Goal: Task Accomplishment & Management: Complete application form

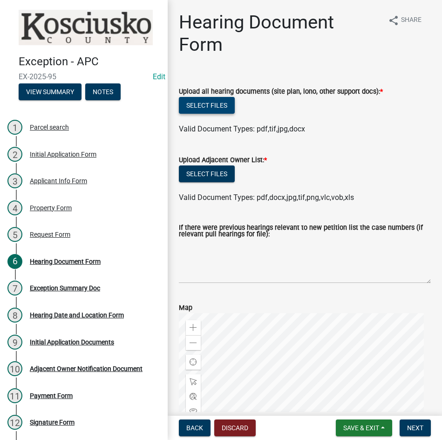
click at [205, 101] on button "Select files" at bounding box center [207, 105] width 56 height 17
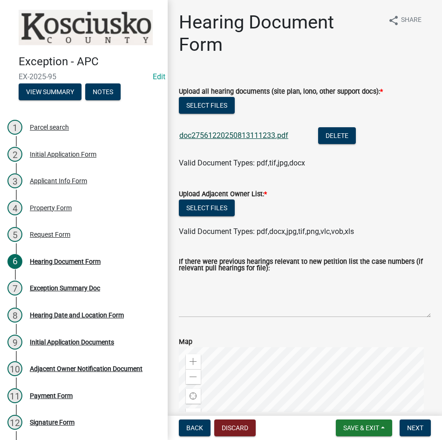
click at [221, 135] on link "doc27561220250813111233.pdf" at bounding box center [233, 135] width 109 height 9
click at [202, 205] on button "Select files" at bounding box center [207, 207] width 56 height 17
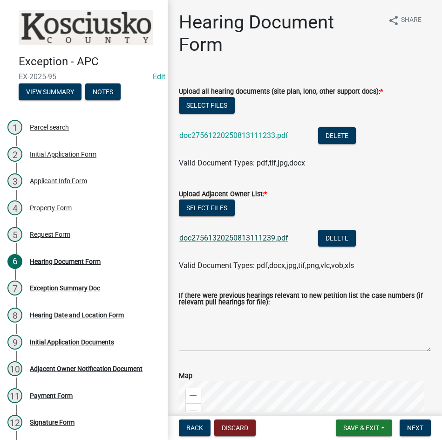
click at [234, 240] on link "doc27561320250813111239.pdf" at bounding box center [233, 237] width 109 height 9
click at [415, 428] on span "Next" at bounding box center [415, 427] width 16 height 7
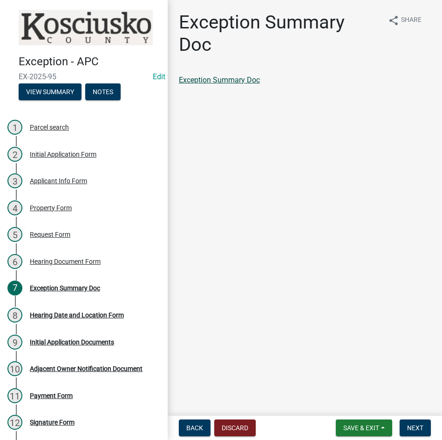
click at [224, 78] on link "Exception Summary Doc" at bounding box center [219, 79] width 81 height 9
click at [413, 425] on span "Next" at bounding box center [415, 427] width 16 height 7
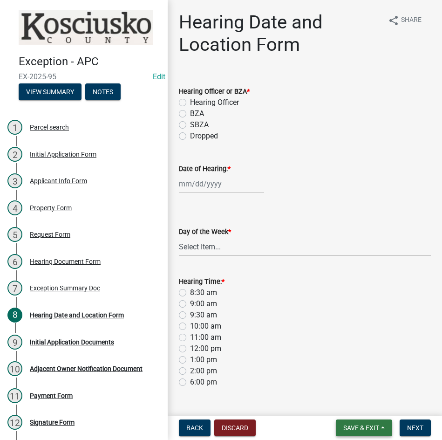
click at [357, 428] on span "Save & Exit" at bounding box center [361, 427] width 36 height 7
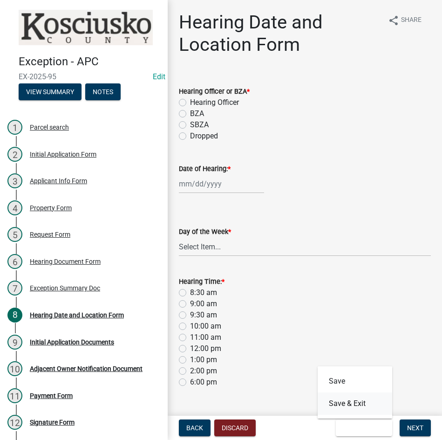
click at [354, 402] on button "Save & Exit" at bounding box center [355, 403] width 75 height 22
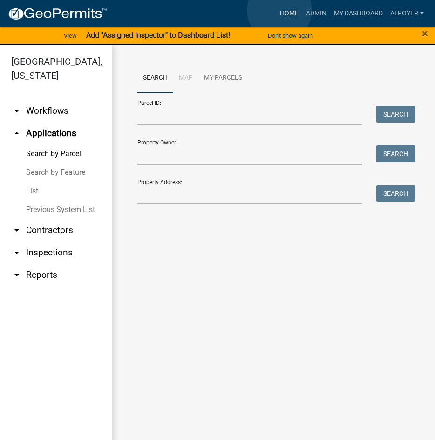
click at [280, 11] on link "Home" at bounding box center [289, 14] width 26 height 18
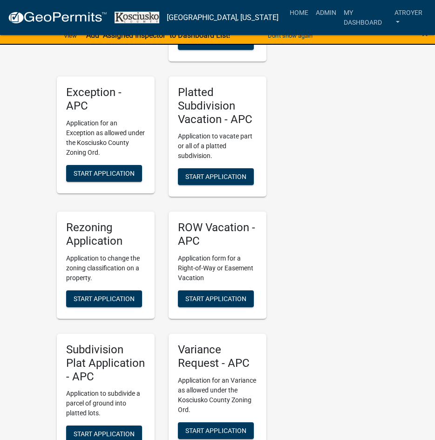
scroll to position [1864, 0]
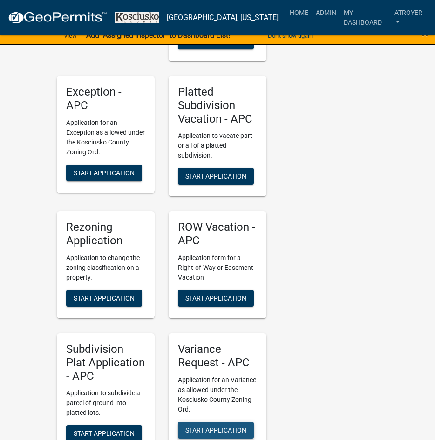
click at [219, 426] on span "Start Application" at bounding box center [215, 429] width 61 height 7
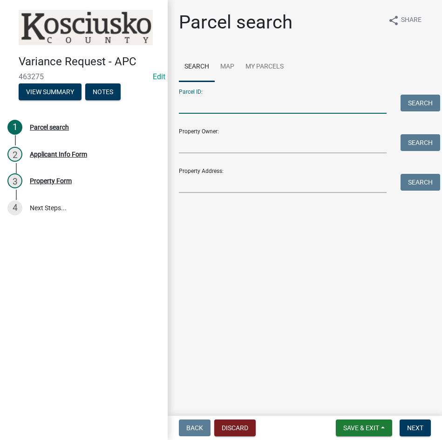
click at [248, 100] on input "Parcel ID:" at bounding box center [283, 104] width 208 height 19
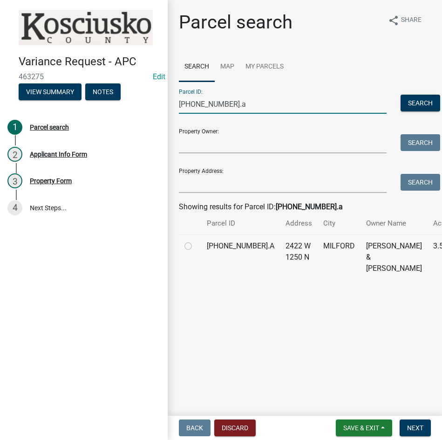
type input "031-016-006.a"
click at [196, 240] on label at bounding box center [196, 240] width 0 height 0
click at [196, 246] on input "radio" at bounding box center [199, 243] width 6 height 6
radio input "true"
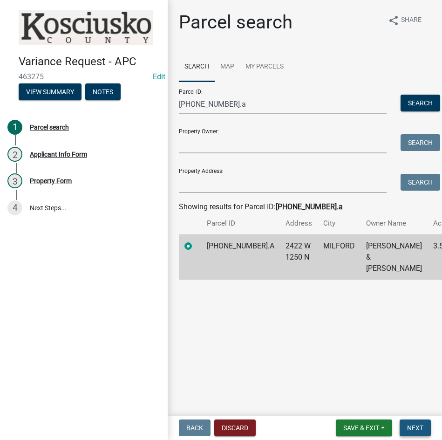
click at [407, 425] on span "Next" at bounding box center [415, 427] width 16 height 7
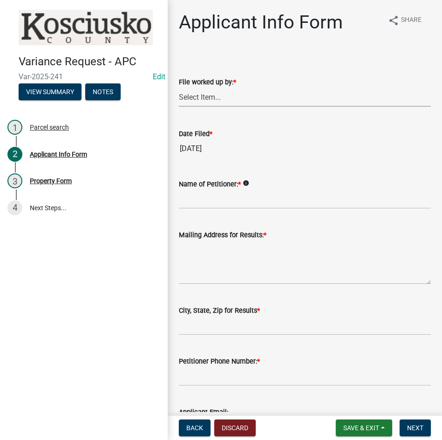
click at [226, 95] on select "Select Item... MMS LT AT CS [PERSON_NAME]" at bounding box center [305, 97] width 252 height 19
click at [179, 88] on select "Select Item... MMS LT AT CS [PERSON_NAME]" at bounding box center [305, 97] width 252 height 19
select select "d95389f4-ab5a-4603-9826-29cf73316391"
drag, startPoint x: 240, startPoint y: 194, endPoint x: 240, endPoint y: 187, distance: 7.0
click at [240, 194] on input "Name of Petitioner: *" at bounding box center [305, 199] width 252 height 19
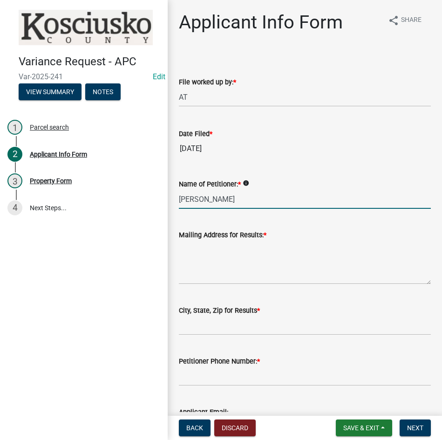
type input "Isaac Miller"
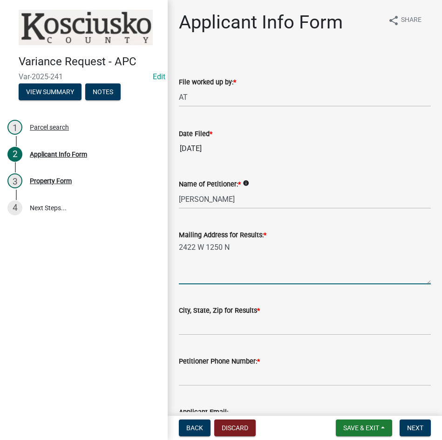
type textarea "2422 W 1250 N"
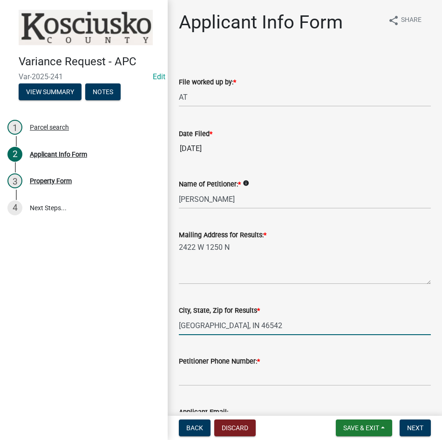
type input "Milford, IN 46542"
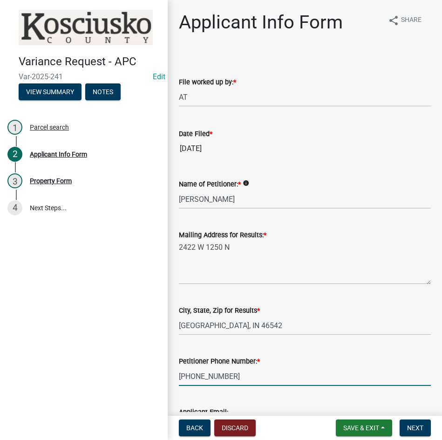
type input "574-354-4717"
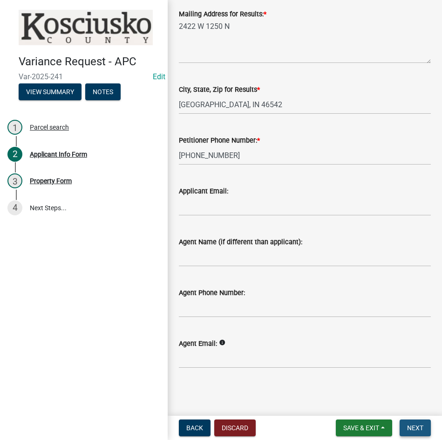
click at [410, 430] on span "Next" at bounding box center [415, 427] width 16 height 7
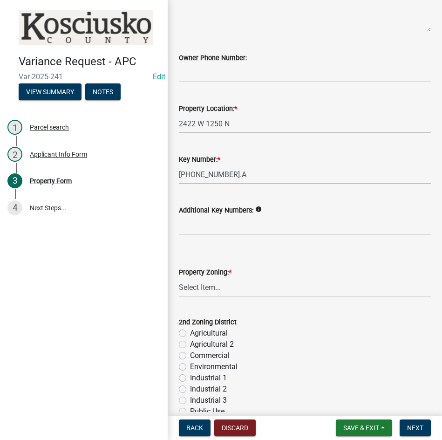
scroll to position [140, 0]
click at [259, 291] on select "Select Item... Agricultural Agricultural 2 Commercial Environmental Industrial …" at bounding box center [305, 286] width 252 height 19
click at [179, 277] on select "Select Item... Agricultural Agricultural 2 Commercial Environmental Industrial …" at bounding box center [305, 286] width 252 height 19
select select "ea119d11-e52e-4559-b746-af06211fe819"
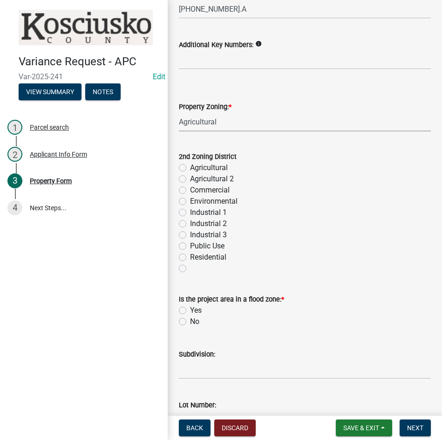
scroll to position [326, 0]
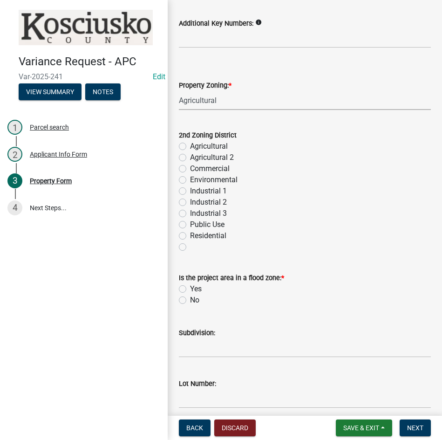
click at [190, 300] on label "No" at bounding box center [194, 299] width 9 height 11
click at [190, 300] on input "No" at bounding box center [193, 297] width 6 height 6
radio input "true"
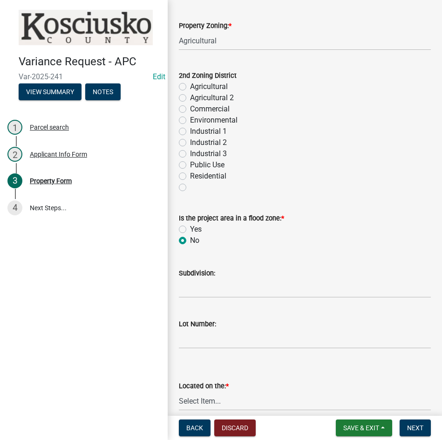
scroll to position [466, 0]
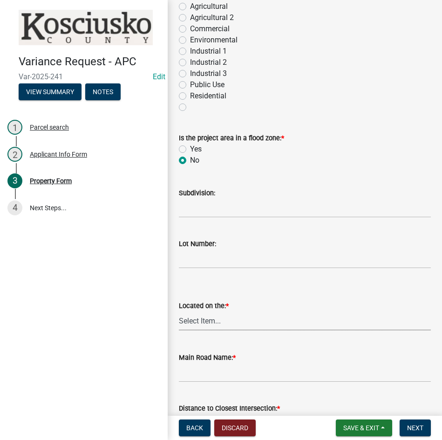
click at [255, 324] on select "Select Item... North Northeast Northwest South Southeast Southwest [GEOGRAPHIC_…" at bounding box center [305, 320] width 252 height 19
click at [179, 311] on select "Select Item... North Northeast Northwest South Southeast Southwest [GEOGRAPHIC_…" at bounding box center [305, 320] width 252 height 19
select select "a970d481-4b24-4397-adea-9fa616519827"
click at [232, 372] on input "Main Road Name: *" at bounding box center [305, 372] width 252 height 19
type input "1250 N"
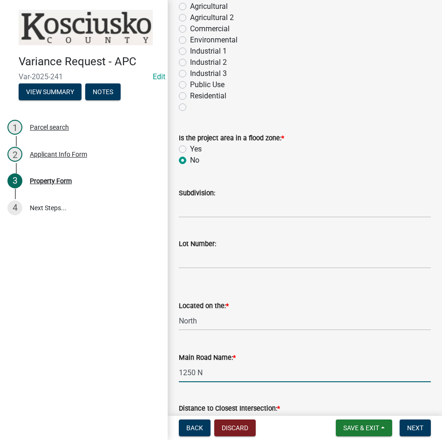
scroll to position [683, 0]
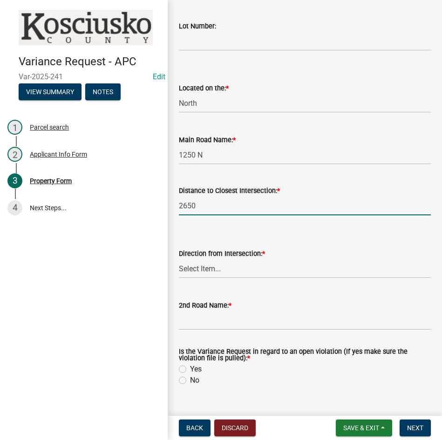
type input "2650"
select select "cfa04aa3-54af-4fa3-ad31-ac65a78d0644"
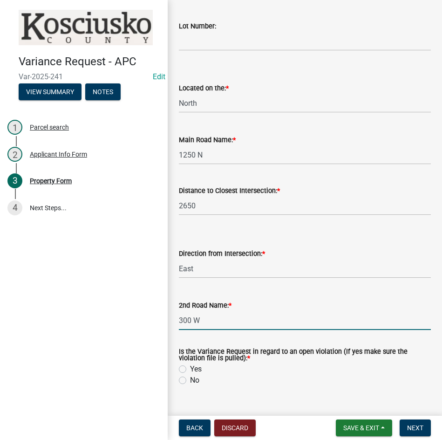
type input "300 W"
click at [190, 370] on label "Yes" at bounding box center [196, 368] width 12 height 11
click at [190, 369] on input "Yes" at bounding box center [193, 366] width 6 height 6
radio input "true"
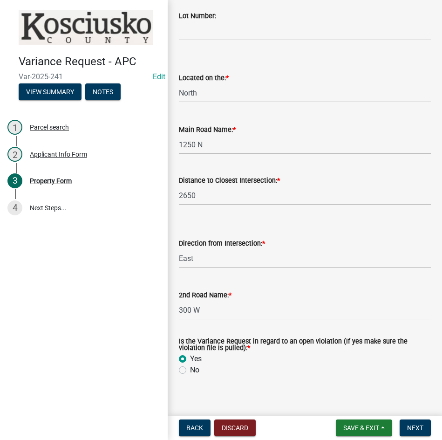
scroll to position [703, 0]
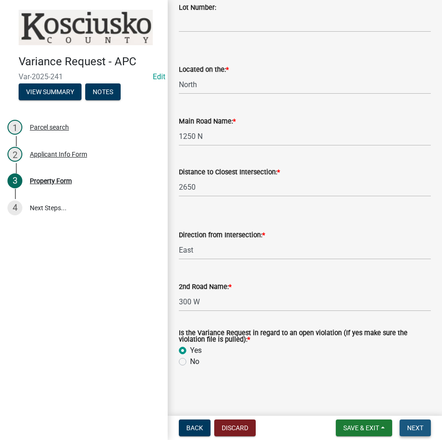
click at [406, 426] on button "Next" at bounding box center [415, 427] width 31 height 17
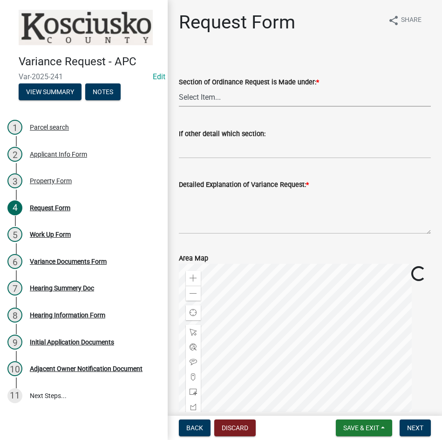
click at [251, 96] on select "Select Item... 2.10 I1 Criteria 2.11 I2 Criteria I3 Criteria 2.15 Lot and Yard …" at bounding box center [305, 97] width 252 height 19
click at [179, 88] on select "Select Item... 2.10 I1 Criteria 2.11 I2 Criteria I3 Criteria 2.15 Lot and Yard …" at bounding box center [305, 97] width 252 height 19
select select "77eb12f8-2a64-4a31-bfec-9b00716b2165"
click at [259, 211] on textarea "Detailed Explanation of Variance Request: *" at bounding box center [305, 212] width 252 height 44
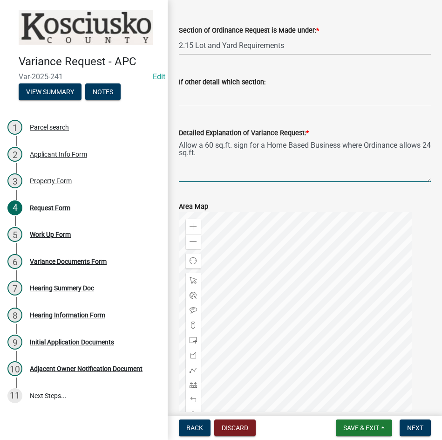
scroll to position [130, 0]
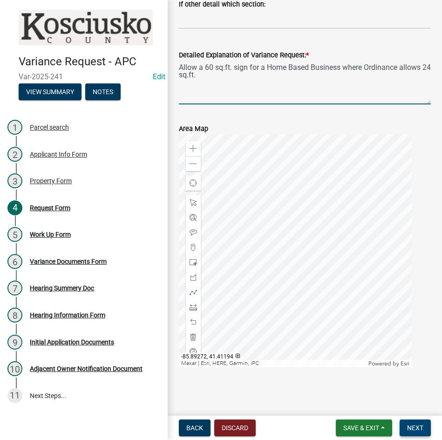
type textarea "Allow a 60 sq.ft. sign for a Home Based Business where Ordinance allows 24 sq.f…"
click at [412, 431] on span "Next" at bounding box center [415, 427] width 16 height 7
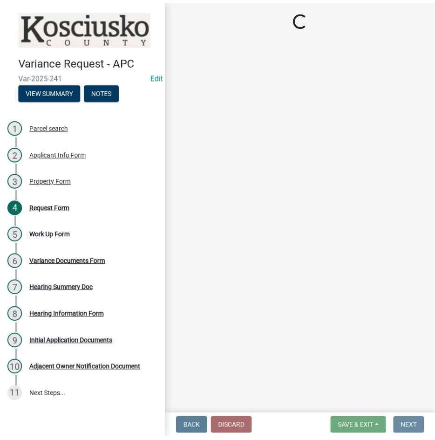
scroll to position [0, 0]
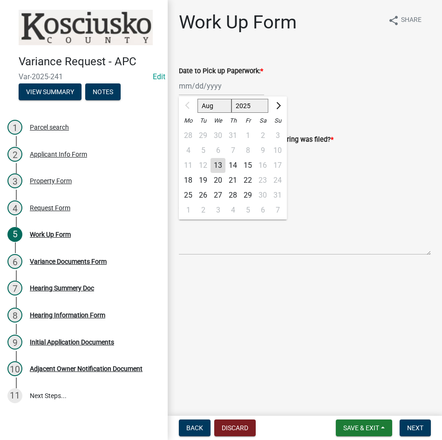
click at [235, 87] on div "Aug Sep Oct Nov [DATE] 2026 2027 2028 2029 2030 2031 2032 2033 2034 2035 2036 2…" at bounding box center [221, 85] width 85 height 19
click at [191, 178] on div "18" at bounding box center [188, 180] width 15 height 15
type input "[DATE]"
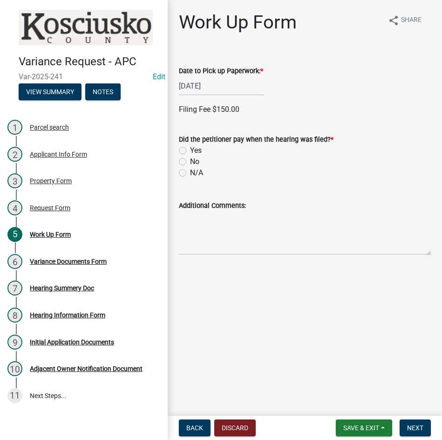
click at [190, 148] on label "Yes" at bounding box center [196, 150] width 12 height 11
click at [190, 148] on input "Yes" at bounding box center [193, 148] width 6 height 6
radio input "true"
click at [190, 214] on label "Credit" at bounding box center [199, 214] width 19 height 11
click at [190, 214] on input "Credit" at bounding box center [193, 212] width 6 height 6
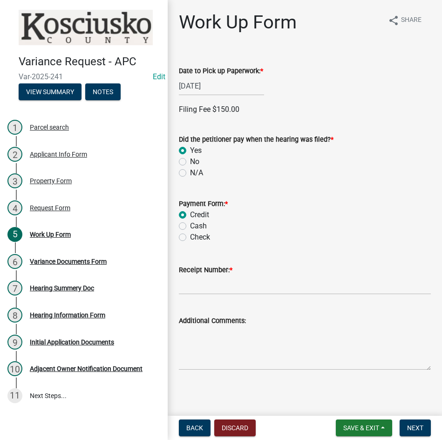
radio input "true"
click at [246, 288] on input "Receipt Number: *" at bounding box center [305, 284] width 252 height 19
type input "14788335"
click at [411, 425] on span "Next" at bounding box center [415, 427] width 16 height 7
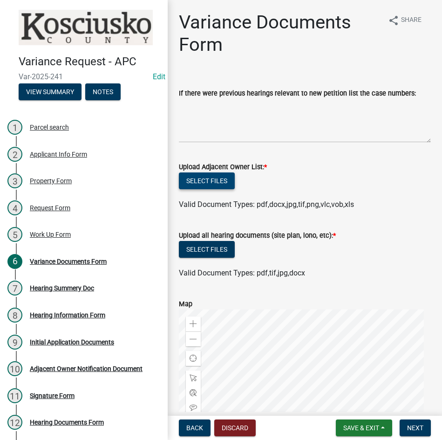
click at [205, 187] on button "Select files" at bounding box center [207, 180] width 56 height 17
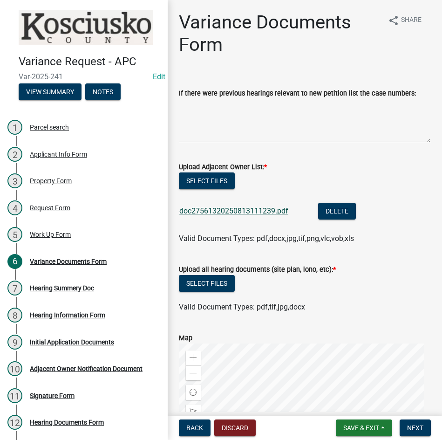
click at [243, 209] on link "doc27561320250813111239.pdf" at bounding box center [233, 210] width 109 height 9
click at [205, 284] on button "Select files" at bounding box center [207, 283] width 56 height 17
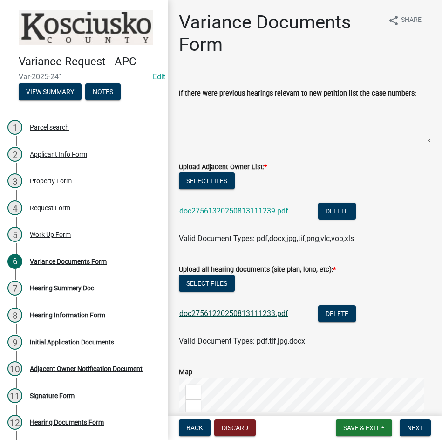
click at [236, 310] on link "doc27561220250813111233.pdf" at bounding box center [233, 313] width 109 height 9
click at [215, 179] on button "Select files" at bounding box center [207, 180] width 56 height 17
click at [419, 427] on span "Next" at bounding box center [415, 427] width 16 height 7
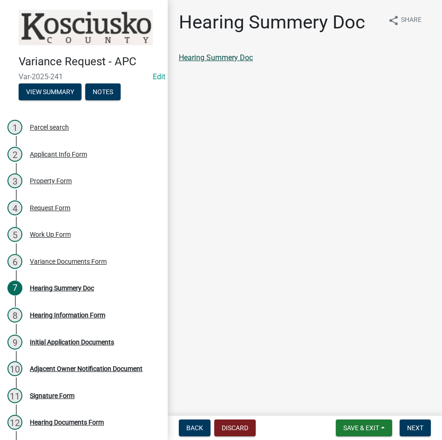
click at [239, 58] on link "Hearing Summery Doc" at bounding box center [216, 57] width 74 height 9
click at [418, 419] on nav "Back Discard Save & Exit Save Save & Exit Next" at bounding box center [305, 428] width 274 height 24
click at [410, 428] on span "Next" at bounding box center [415, 427] width 16 height 7
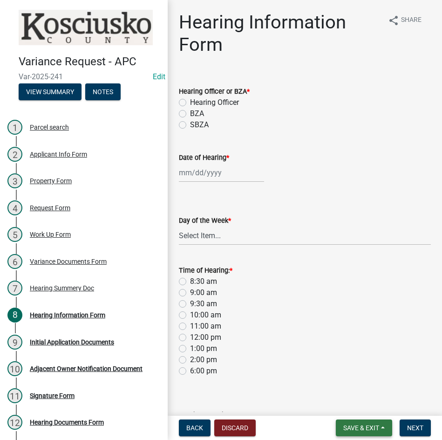
click at [356, 429] on span "Save & Exit" at bounding box center [361, 427] width 36 height 7
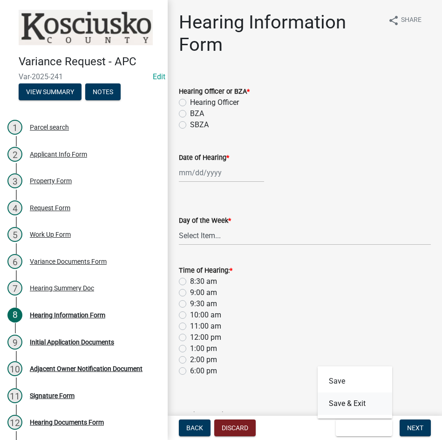
click at [350, 402] on button "Save & Exit" at bounding box center [355, 403] width 75 height 22
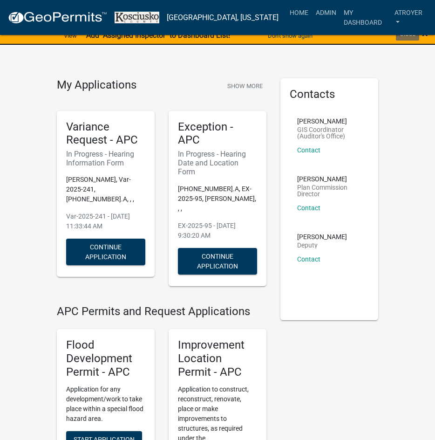
click at [424, 35] on span "×" at bounding box center [425, 33] width 6 height 13
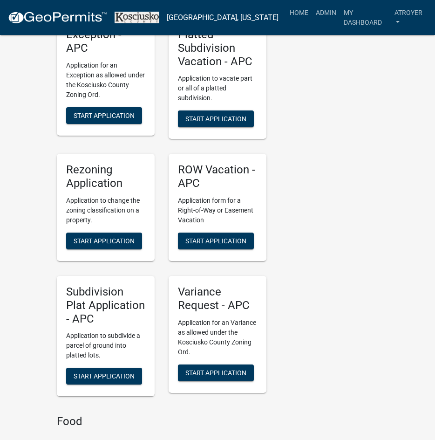
scroll to position [1910, 0]
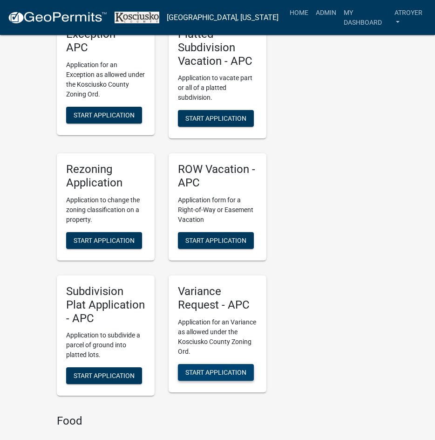
click at [216, 368] on span "Start Application" at bounding box center [215, 371] width 61 height 7
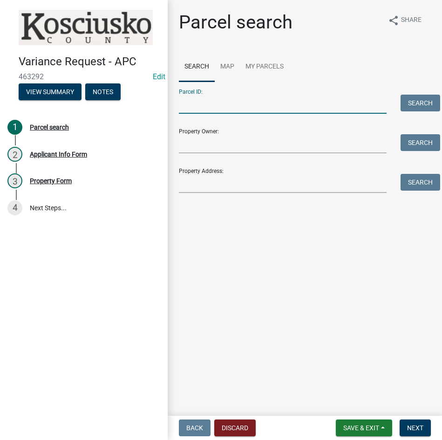
click at [309, 106] on input "Parcel ID:" at bounding box center [283, 104] width 208 height 19
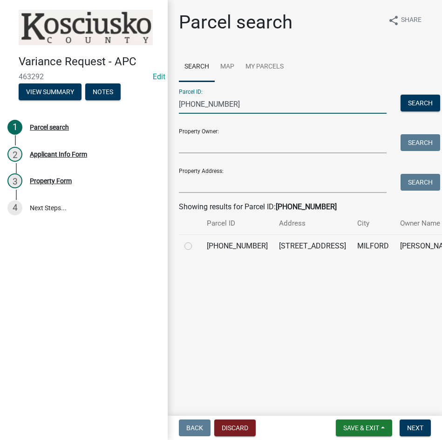
type input "020-032-077"
click at [196, 240] on label at bounding box center [196, 240] width 0 height 0
click at [196, 246] on input "radio" at bounding box center [199, 243] width 6 height 6
radio input "true"
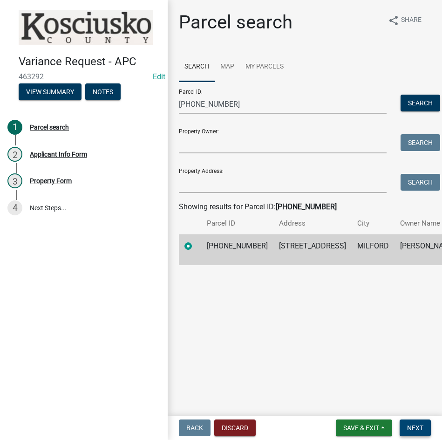
click at [420, 424] on span "Next" at bounding box center [415, 427] width 16 height 7
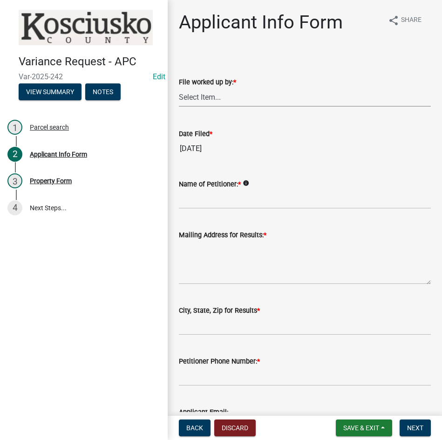
click at [230, 97] on select "Select Item... MMS LT AT CS [PERSON_NAME]" at bounding box center [305, 97] width 252 height 19
click at [179, 88] on select "Select Item... MMS LT AT CS [PERSON_NAME]" at bounding box center [305, 97] width 252 height 19
select select "d95389f4-ab5a-4603-9826-29cf73316391"
click at [203, 199] on input "Name of Petitioner: *" at bounding box center [305, 199] width 252 height 19
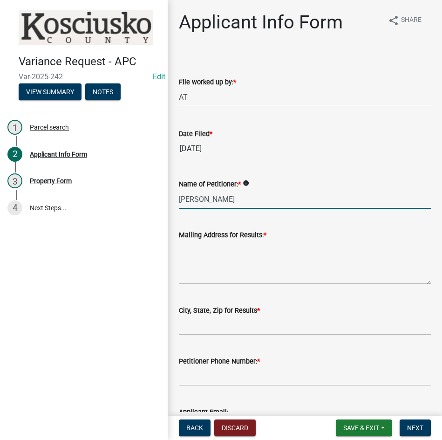
type input "Jimena Lopez"
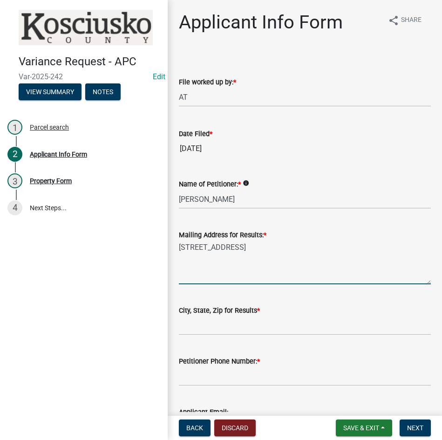
type textarea "212 S West St"
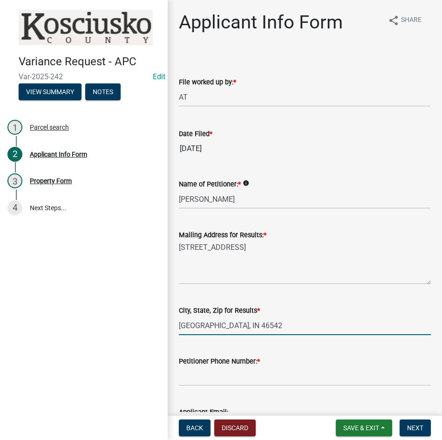
type input "Milford, IN 46542"
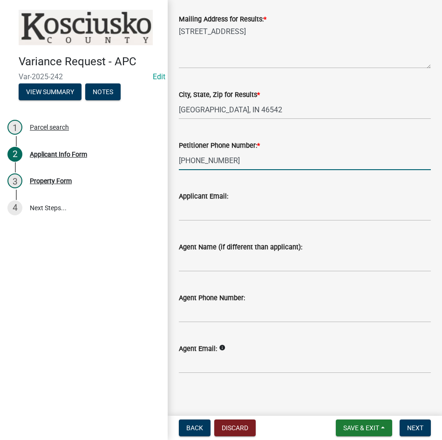
scroll to position [221, 0]
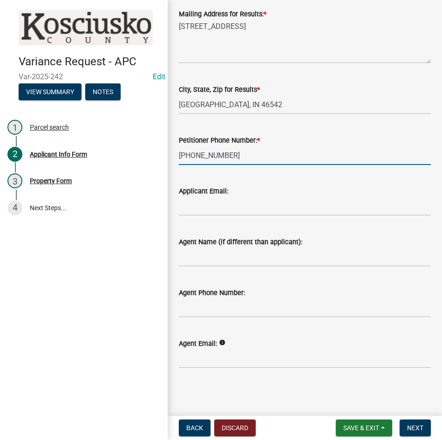
type input "260-215-5552"
click at [210, 257] on input "Agent Name (if different than applicant):" at bounding box center [305, 256] width 252 height 19
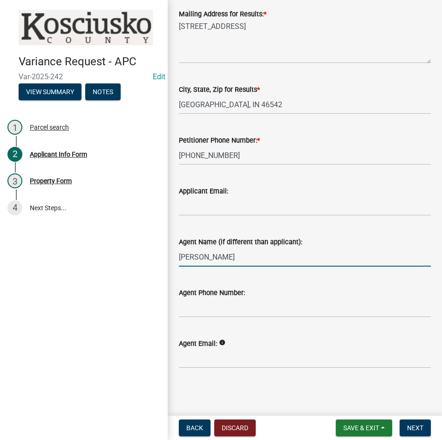
type input "Elmer Brandemberger"
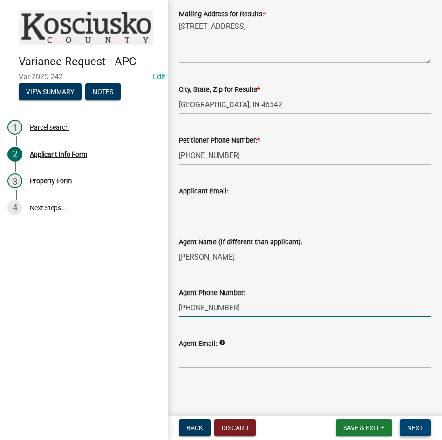
type input "260-336-3737"
click at [409, 430] on span "Next" at bounding box center [415, 427] width 16 height 7
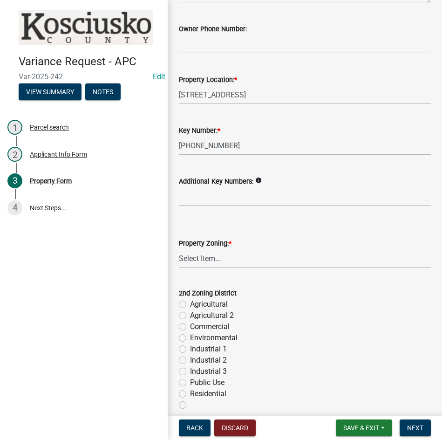
scroll to position [186, 0]
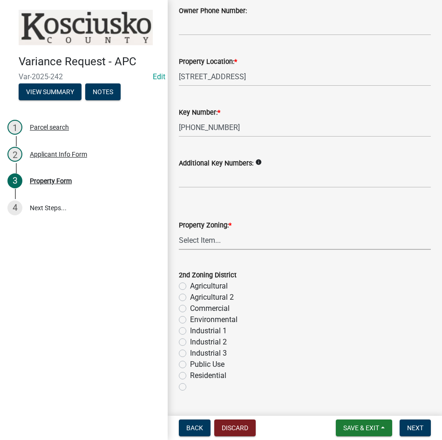
click at [241, 244] on select "Select Item... Agricultural Agricultural 2 Commercial Environmental Industrial …" at bounding box center [305, 240] width 252 height 19
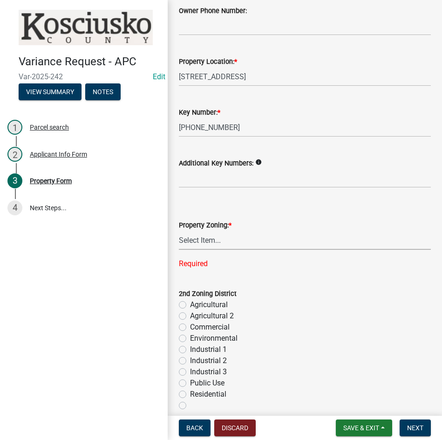
click at [250, 239] on select "Select Item... Agricultural Agricultural 2 Commercial Environmental Industrial …" at bounding box center [305, 240] width 252 height 19
click at [179, 231] on select "Select Item... Agricultural Agricultural 2 Commercial Environmental Industrial …" at bounding box center [305, 240] width 252 height 19
select select "1146270b-2111-4e23-bf7f-74ce85cf7041"
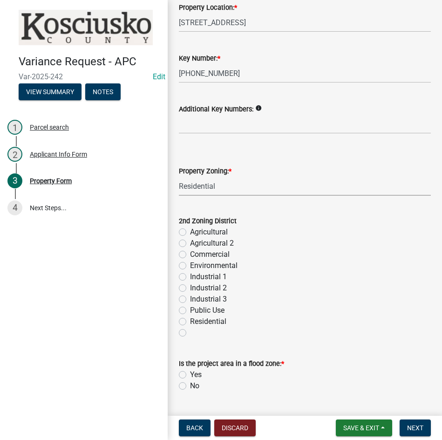
scroll to position [326, 0]
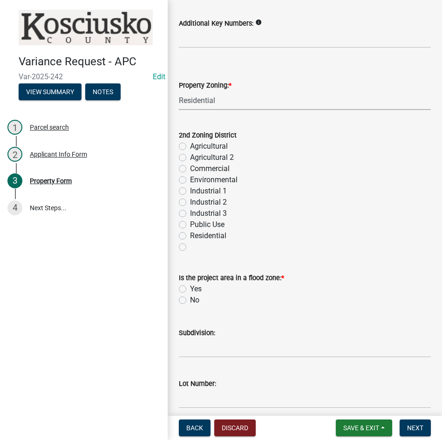
click at [190, 300] on label "No" at bounding box center [194, 299] width 9 height 11
click at [190, 300] on input "No" at bounding box center [193, 297] width 6 height 6
radio input "true"
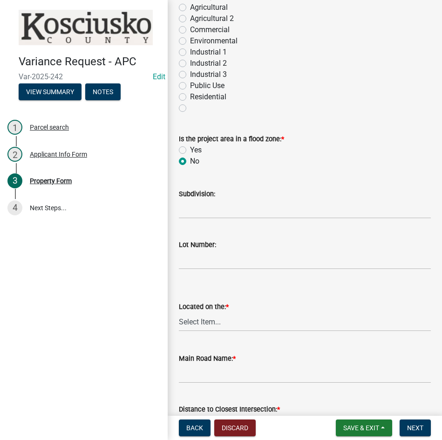
scroll to position [466, 0]
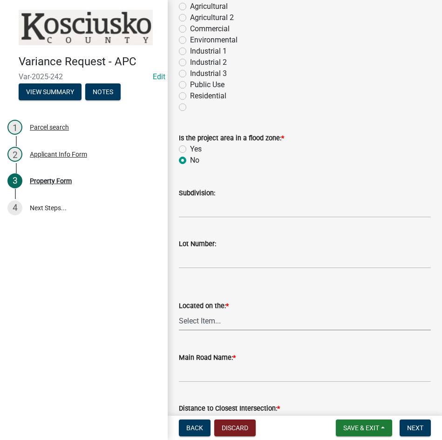
click at [226, 322] on select "Select Item... North Northeast Northwest South Southeast Southwest [GEOGRAPHIC_…" at bounding box center [305, 320] width 252 height 19
click at [179, 311] on select "Select Item... North Northeast Northwest South Southeast Southwest [GEOGRAPHIC_…" at bounding box center [305, 320] width 252 height 19
select select "659087aa-417e-424e-9111-bed556ed72cb"
drag, startPoint x: 262, startPoint y: 374, endPoint x: 259, endPoint y: 369, distance: 5.2
click at [262, 374] on input "Main Road Name: *" at bounding box center [305, 372] width 252 height 19
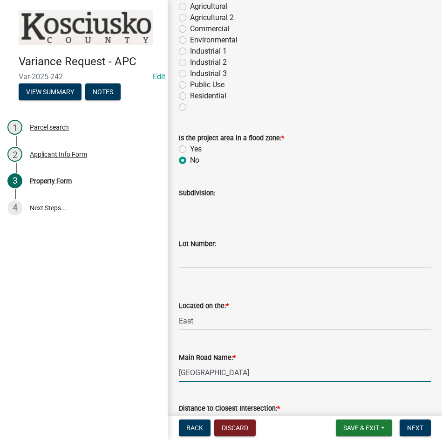
type input "West St"
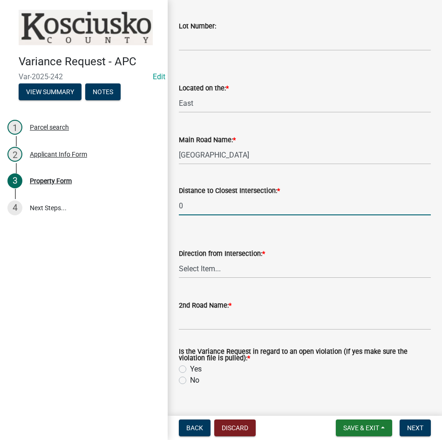
type input "0"
select select "12355200-60c1-438c-bbad-938150612a70"
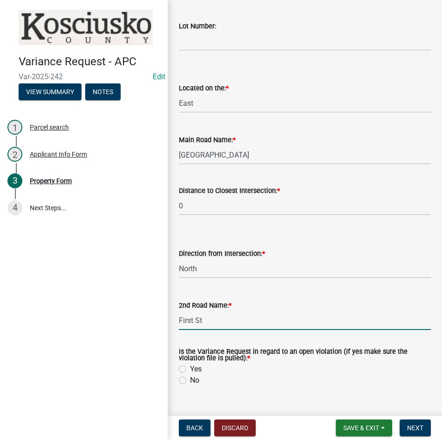
type input "First St"
click at [190, 380] on label "No" at bounding box center [194, 380] width 9 height 11
click at [190, 380] on input "No" at bounding box center [193, 378] width 6 height 6
radio input "true"
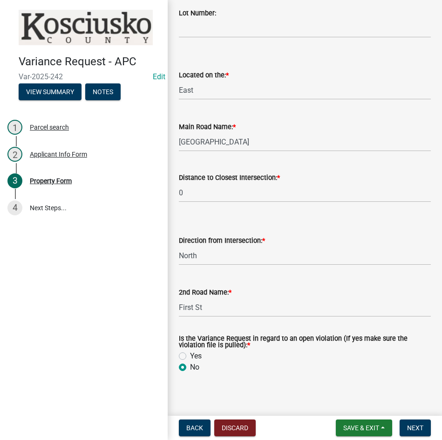
scroll to position [703, 0]
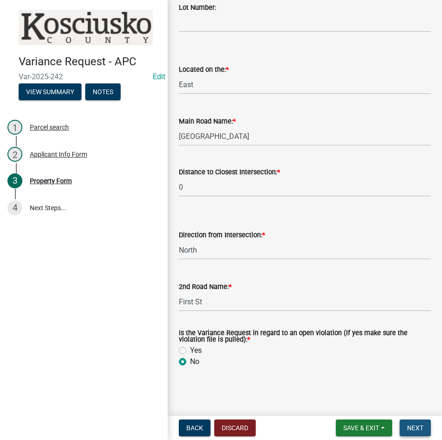
click at [408, 427] on span "Next" at bounding box center [415, 427] width 16 height 7
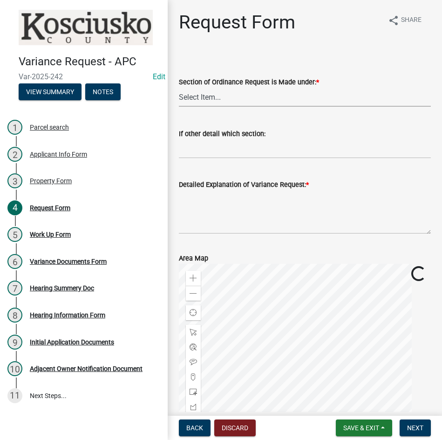
click at [243, 100] on select "Select Item... 2.10 I1 Criteria 2.11 I2 Criteria I3 Criteria 2.15 Lot and Yard …" at bounding box center [305, 97] width 252 height 19
click at [179, 88] on select "Select Item... 2.10 I1 Criteria 2.11 I2 Criteria I3 Criteria 2.15 Lot and Yard …" at bounding box center [305, 97] width 252 height 19
select select "77eb12f8-2a64-4a31-bfec-9b00716b2165"
click at [220, 209] on textarea "Detailed Explanation of Variance Request: *" at bounding box center [305, 212] width 252 height 44
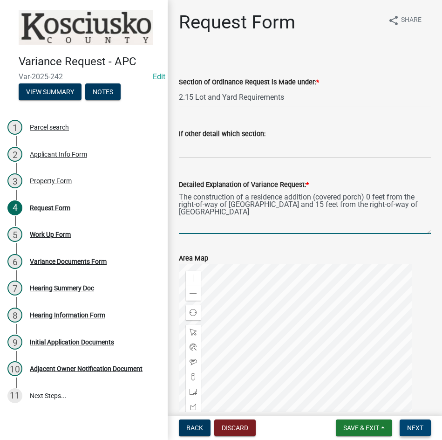
type textarea "The construction of a residence addition (covered porch) 0 feet from the right-…"
click at [414, 426] on span "Next" at bounding box center [415, 427] width 16 height 7
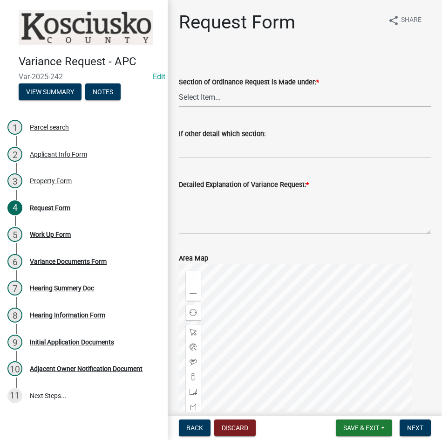
click at [223, 100] on select "Select Item... 2.10 I1 Criteria 2.11 I2 Criteria I3 Criteria 2.15 Lot and Yard …" at bounding box center [305, 97] width 252 height 19
click at [179, 88] on select "Select Item... 2.10 I1 Criteria 2.11 I2 Criteria I3 Criteria 2.15 Lot and Yard …" at bounding box center [305, 97] width 252 height 19
select select "77eb12f8-2a64-4a31-bfec-9b00716b2165"
click at [232, 213] on textarea "Detailed Explanation of Variance Request: *" at bounding box center [305, 212] width 252 height 44
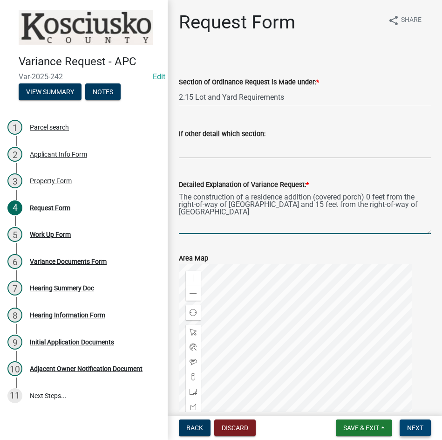
type textarea "The construction of a residence addition (covered porch) 0 feet from the right-…"
click at [422, 424] on span "Next" at bounding box center [415, 427] width 16 height 7
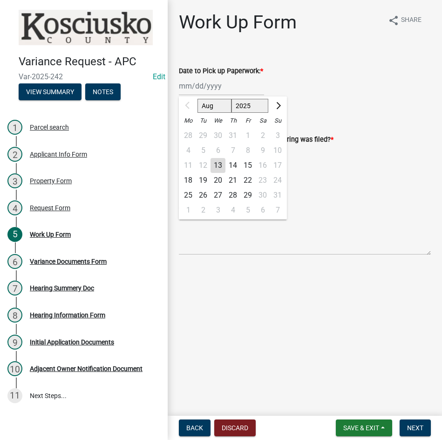
click at [206, 85] on div "Aug Sep Oct Nov [DATE] 2026 2027 2028 2029 2030 2031 2032 2033 2034 2035 2036 2…" at bounding box center [221, 85] width 85 height 19
click at [187, 177] on div "18" at bounding box center [188, 180] width 15 height 15
type input "[DATE]"
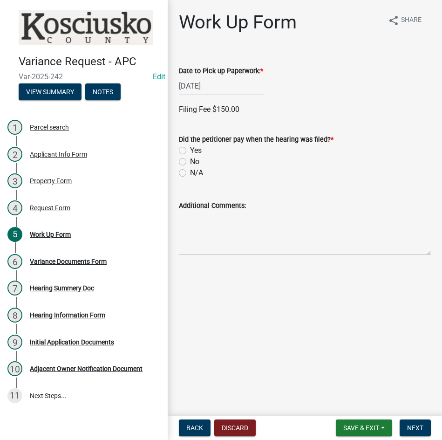
click at [190, 150] on label "Yes" at bounding box center [196, 150] width 12 height 11
click at [190, 150] on input "Yes" at bounding box center [193, 148] width 6 height 6
radio input "true"
click at [190, 214] on label "Credit" at bounding box center [199, 214] width 19 height 11
click at [190, 214] on input "Credit" at bounding box center [193, 212] width 6 height 6
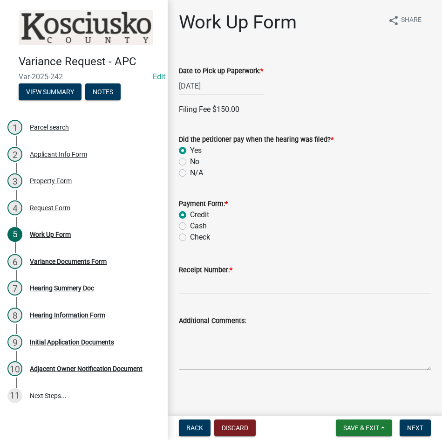
radio input "true"
click at [246, 287] on input "Receipt Number: *" at bounding box center [305, 284] width 252 height 19
type input "1479615"
click at [407, 425] on span "Next" at bounding box center [415, 427] width 16 height 7
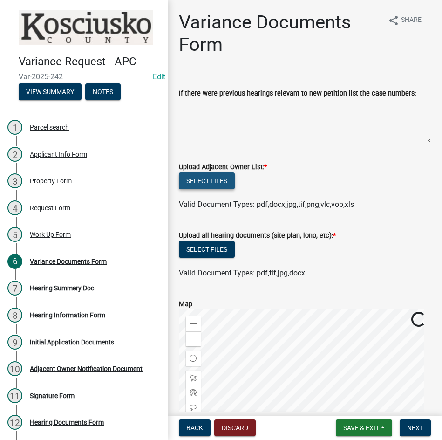
click at [202, 175] on button "Select files" at bounding box center [207, 180] width 56 height 17
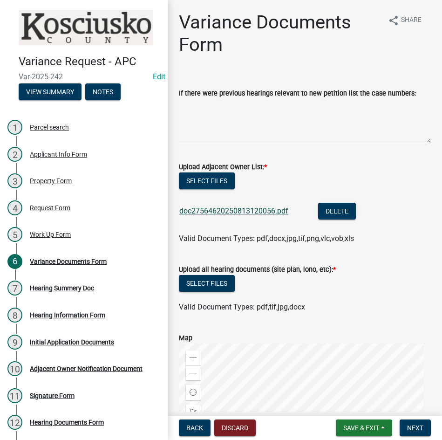
click at [238, 207] on link "doc27564620250813120056.pdf" at bounding box center [233, 210] width 109 height 9
click at [207, 281] on button "Select files" at bounding box center [207, 283] width 56 height 17
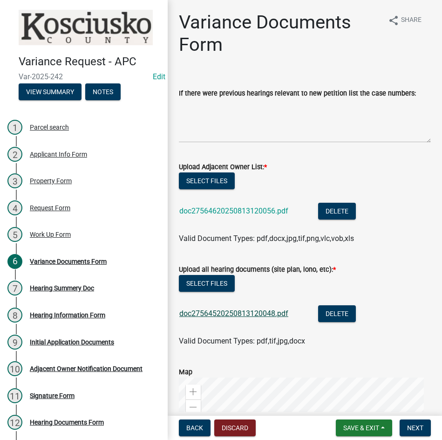
click at [249, 314] on link "doc27564520250813120048.pdf" at bounding box center [233, 313] width 109 height 9
click at [212, 184] on button "Select files" at bounding box center [207, 180] width 56 height 17
click at [410, 429] on span "Next" at bounding box center [415, 427] width 16 height 7
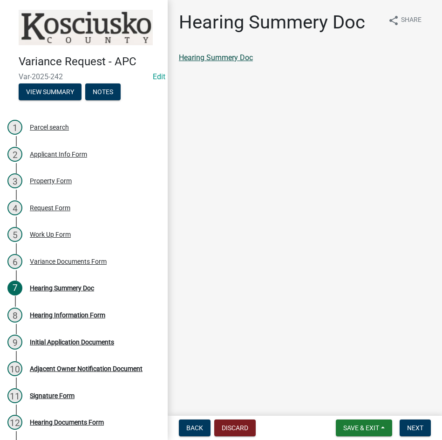
click at [226, 57] on link "Hearing Summery Doc" at bounding box center [216, 57] width 74 height 9
click at [413, 424] on span "Next" at bounding box center [415, 427] width 16 height 7
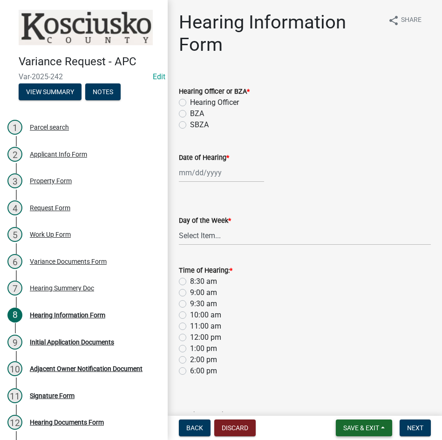
click at [352, 430] on span "Save & Exit" at bounding box center [361, 427] width 36 height 7
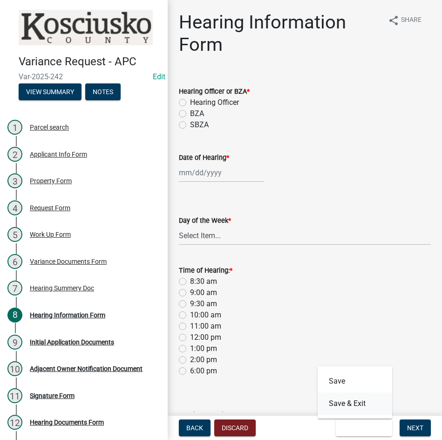
click at [346, 403] on button "Save & Exit" at bounding box center [355, 403] width 75 height 22
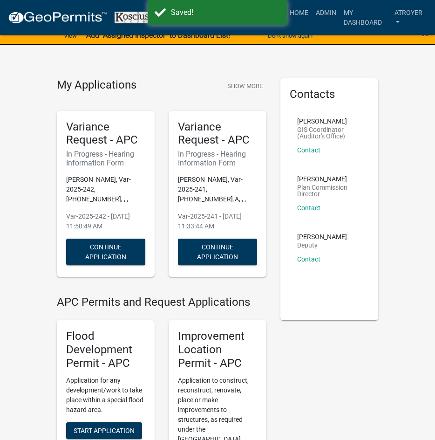
click at [428, 33] on div "×" at bounding box center [417, 36] width 36 height 20
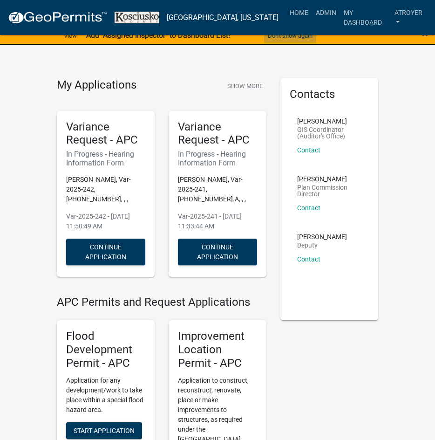
click at [301, 35] on button "Don't show again" at bounding box center [290, 35] width 52 height 15
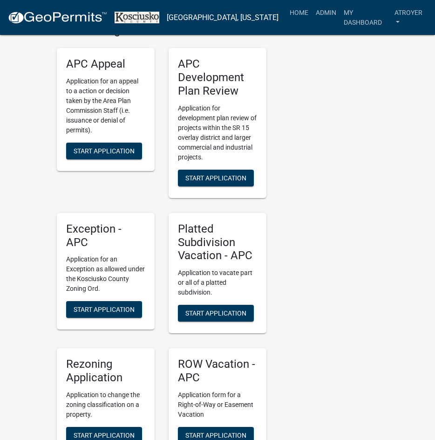
scroll to position [1677, 0]
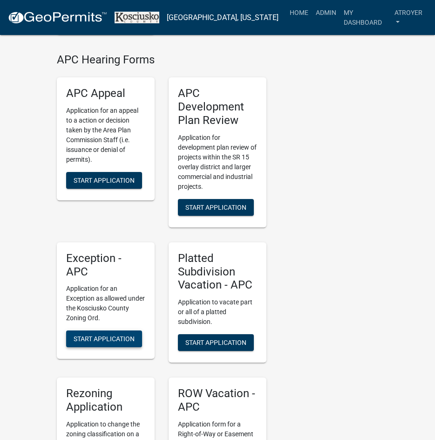
click at [96, 335] on span "Start Application" at bounding box center [104, 338] width 61 height 7
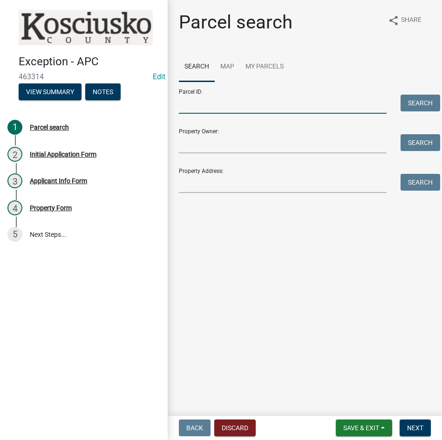
click at [277, 103] on input "Parcel ID:" at bounding box center [283, 104] width 208 height 19
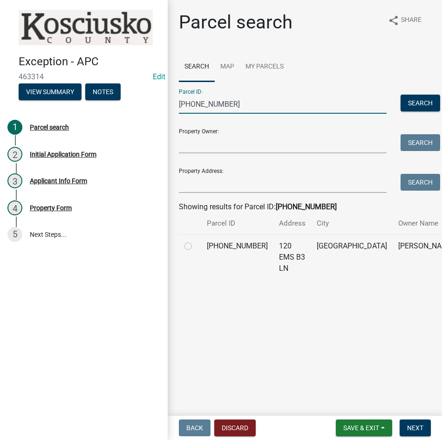
type input "[PHONE_NUMBER]"
click at [196, 240] on label at bounding box center [196, 240] width 0 height 0
click at [196, 246] on input "radio" at bounding box center [199, 243] width 6 height 6
radio input "true"
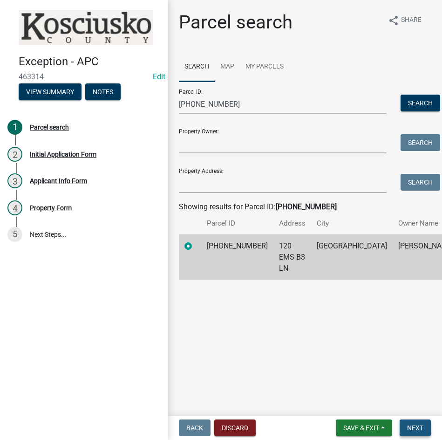
click at [409, 426] on span "Next" at bounding box center [415, 427] width 16 height 7
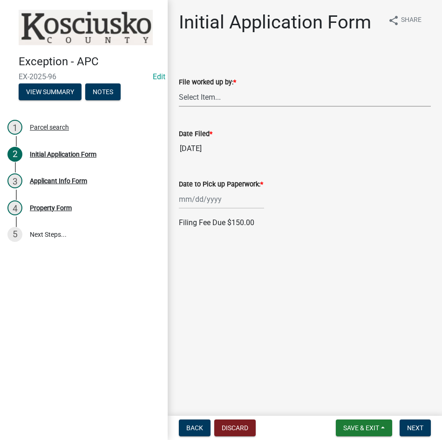
click at [257, 96] on select "Select Item... MMS LT AT CS [PERSON_NAME]" at bounding box center [305, 97] width 252 height 19
click at [179, 88] on select "Select Item... MMS LT AT CS [PERSON_NAME]" at bounding box center [305, 97] width 252 height 19
select select "d95389f4-ab5a-4603-9826-29cf73316391"
click at [247, 208] on div at bounding box center [221, 199] width 85 height 19
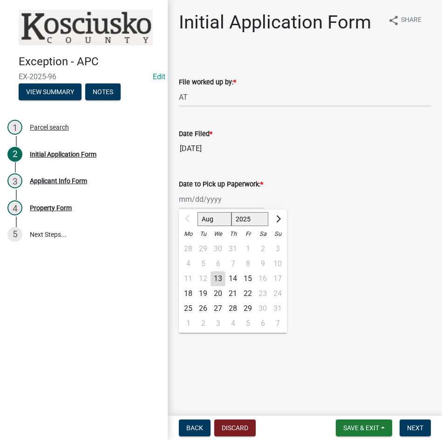
click at [189, 292] on div "18" at bounding box center [188, 293] width 15 height 15
type input "[DATE]"
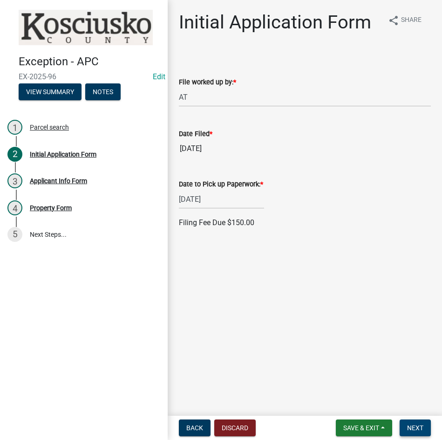
click at [411, 425] on span "Next" at bounding box center [415, 427] width 16 height 7
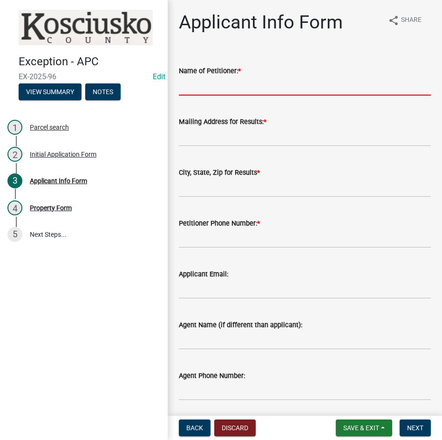
click at [295, 90] on input "Name of Petitioner: *" at bounding box center [305, 85] width 252 height 19
type input "[PERSON_NAME]"
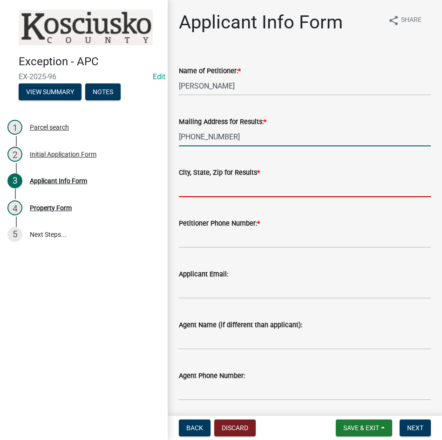
click at [249, 133] on input "[PHONE_NUMBER]" at bounding box center [305, 136] width 252 height 19
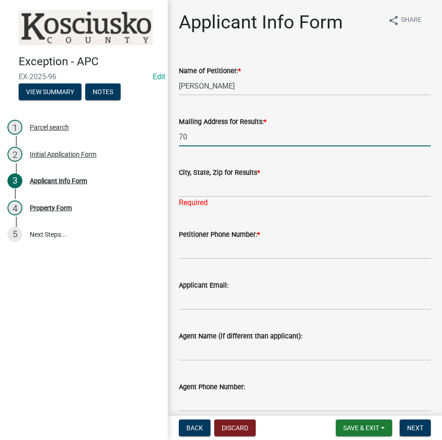
type input "7"
type input "120 EMS B3 Ln"
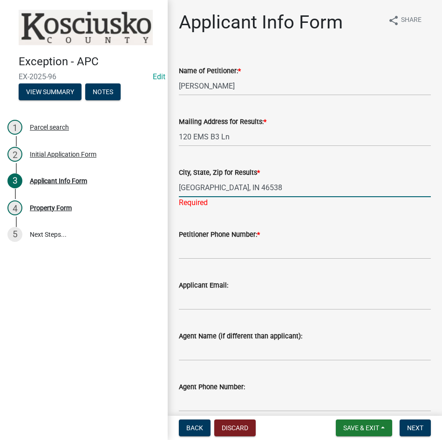
type input "[GEOGRAPHIC_DATA], IN 46538"
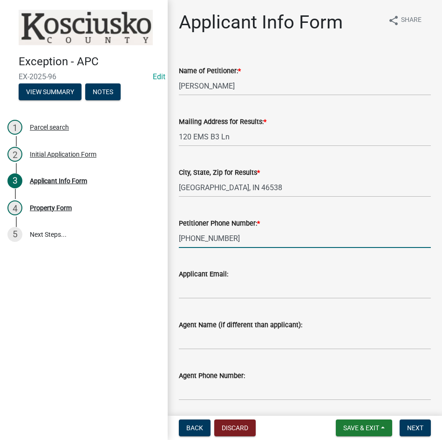
type input "[PHONE_NUMBER]"
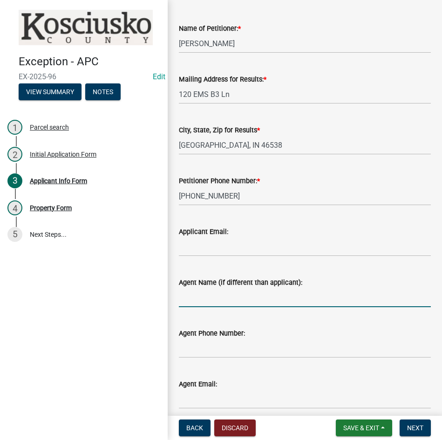
scroll to position [83, 0]
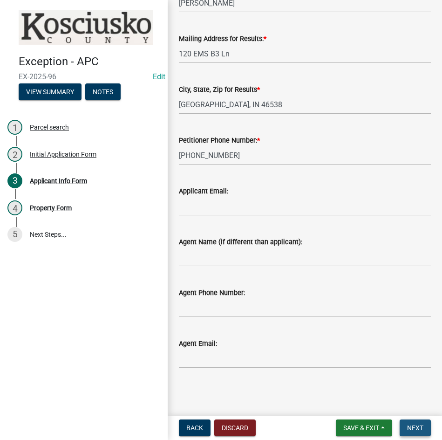
click at [416, 426] on span "Next" at bounding box center [415, 427] width 16 height 7
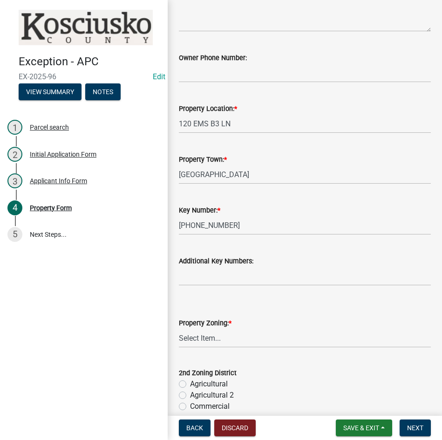
scroll to position [140, 0]
click at [230, 338] on select "Select Item... Agricultural Agricultural 2 Commercial Environmental Industrial …" at bounding box center [305, 337] width 252 height 19
click at [179, 328] on select "Select Item... Agricultural Agricultural 2 Commercial Environmental Industrial …" at bounding box center [305, 337] width 252 height 19
select select "1146270b-2111-4e23-bf7f-74ce85cf7041"
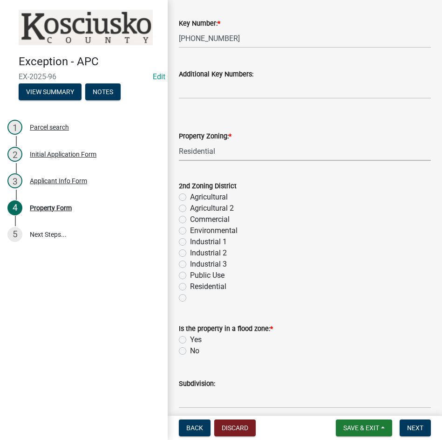
scroll to position [373, 0]
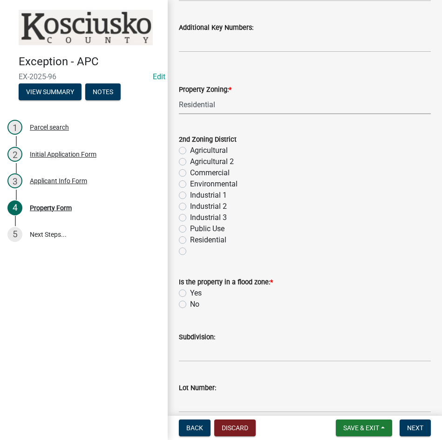
click at [190, 303] on label "No" at bounding box center [194, 304] width 9 height 11
click at [190, 303] on input "No" at bounding box center [193, 302] width 6 height 6
radio input "true"
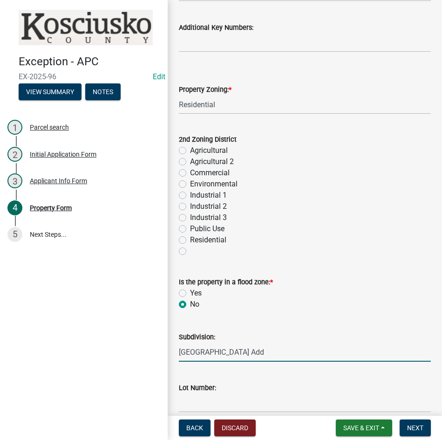
type input "[GEOGRAPHIC_DATA] Add"
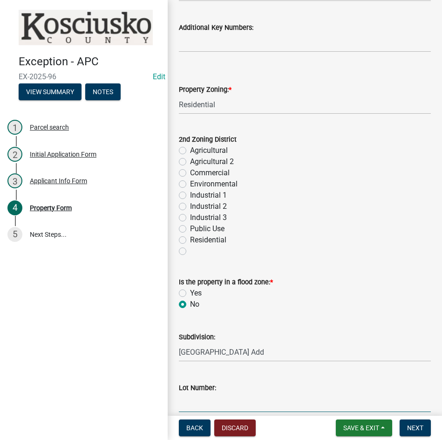
scroll to position [373, 0]
type input "12 & 13"
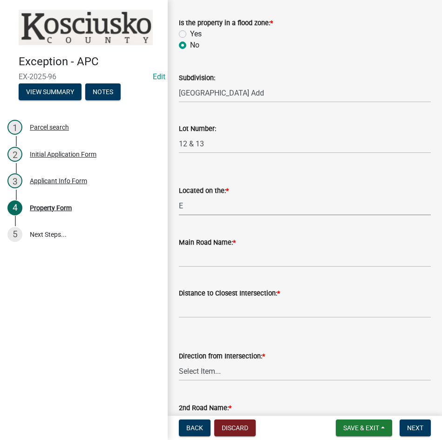
select select "4176fecb-d316-4212-8a07-a2c2b108a9ea"
type input "EMS B3 Ln"
type input "0"
select select "ad7cb692-d3a2-4504-bf9b-1c90717f2ce6"
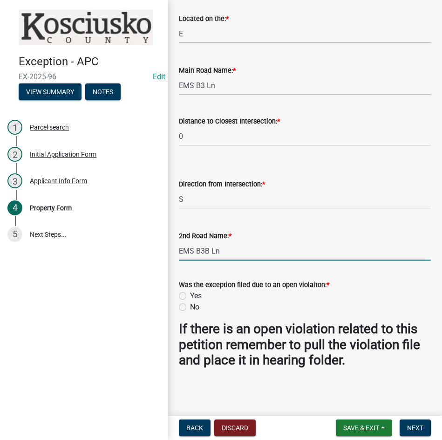
type input "EMS B3B Ln"
click at [190, 308] on label "No" at bounding box center [194, 306] width 9 height 11
click at [190, 307] on input "No" at bounding box center [193, 304] width 6 height 6
radio input "true"
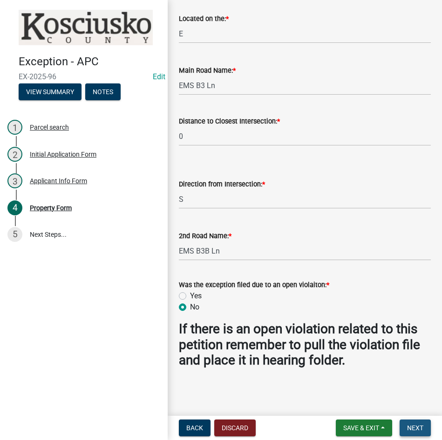
click at [416, 423] on button "Next" at bounding box center [415, 427] width 31 height 17
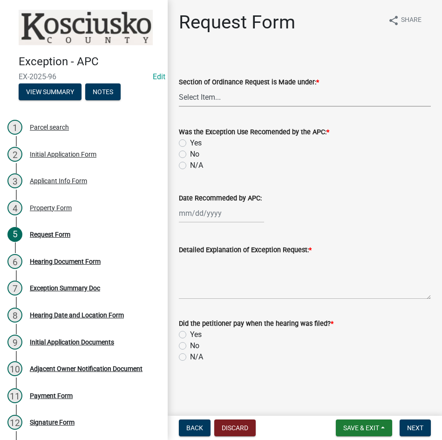
click at [239, 99] on select "Select Item... 2.14 Table A 3.5 Acc. No Res. 3.5 Table D Acc. Bldg. Size 3.21 H…" at bounding box center [305, 97] width 252 height 19
click at [179, 88] on select "Select Item... 2.14 Table A 3.5 Acc. No Res. 3.5 Table D Acc. Bldg. Size 3.21 H…" at bounding box center [305, 97] width 252 height 19
select select "9da28ccc-0fc1-43c9-ada2-91e100e3be32"
click at [190, 167] on label "N/A" at bounding box center [196, 165] width 13 height 11
click at [190, 166] on input "N/A" at bounding box center [193, 163] width 6 height 6
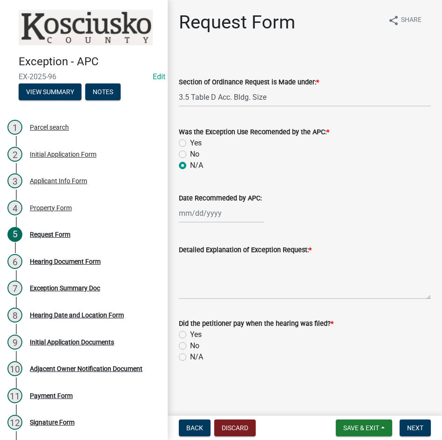
radio input "true"
click at [235, 280] on textarea "Detailed Explanation of Exception Request: *" at bounding box center [305, 277] width 252 height 44
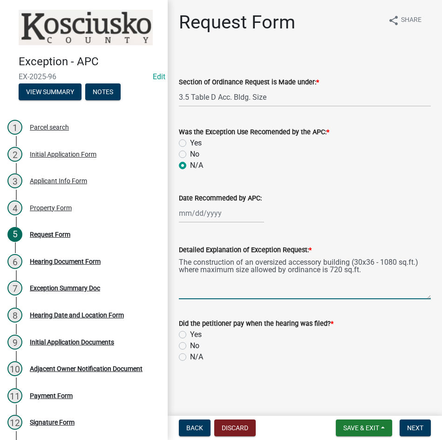
type textarea "The construction of an oversized accessory building (30x36 - 1080 sq.ft.) where…"
click at [190, 334] on label "Yes" at bounding box center [196, 334] width 12 height 11
click at [190, 334] on input "Yes" at bounding box center [193, 332] width 6 height 6
radio input "true"
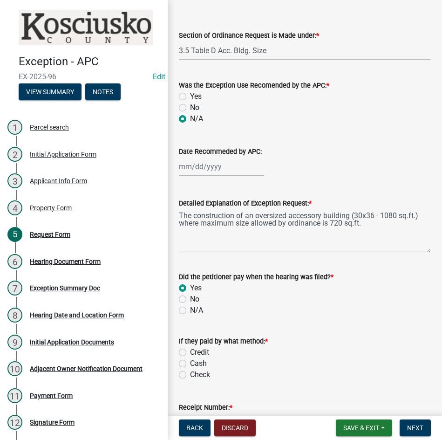
scroll to position [110, 0]
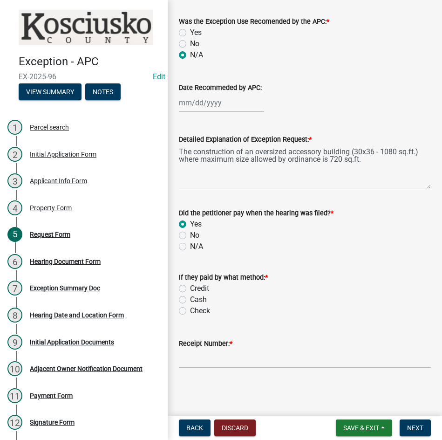
click at [190, 287] on label "Credit" at bounding box center [199, 288] width 19 height 11
click at [190, 287] on input "Credit" at bounding box center [193, 286] width 6 height 6
radio input "true"
click at [246, 361] on input "Receipt Number: *" at bounding box center [305, 358] width 252 height 19
type input "14798445"
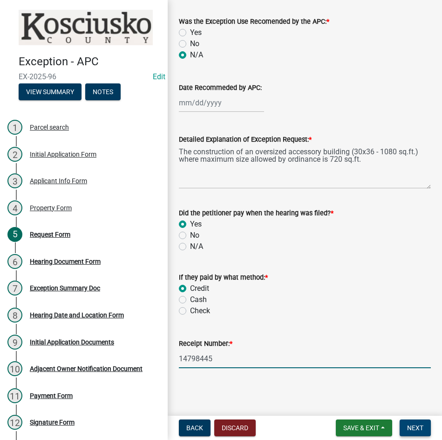
click at [404, 430] on button "Next" at bounding box center [415, 427] width 31 height 17
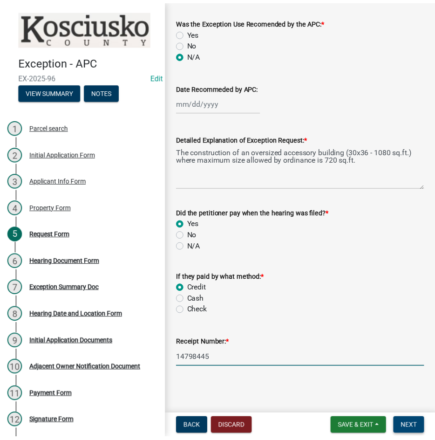
scroll to position [0, 0]
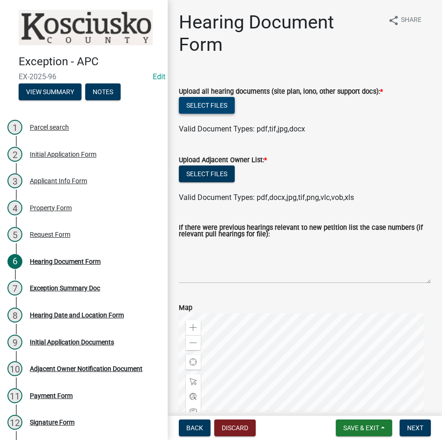
click at [200, 102] on button "Select files" at bounding box center [207, 105] width 56 height 17
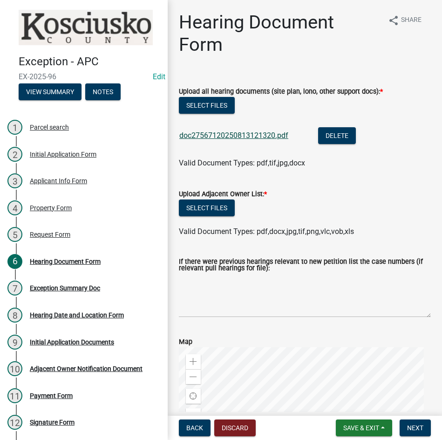
click at [241, 134] on link "doc27567120250813121320.pdf" at bounding box center [233, 135] width 109 height 9
click at [206, 209] on button "Select files" at bounding box center [207, 207] width 56 height 17
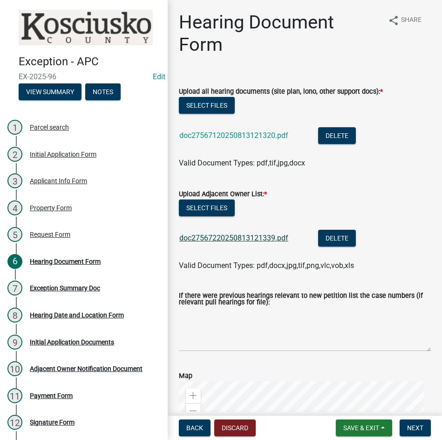
click at [246, 238] on link "doc27567220250813121339.pdf" at bounding box center [233, 237] width 109 height 9
click at [408, 428] on span "Next" at bounding box center [415, 427] width 16 height 7
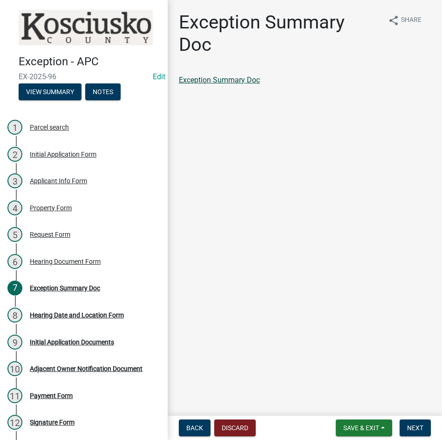
click at [202, 80] on link "Exception Summary Doc" at bounding box center [219, 79] width 81 height 9
click at [417, 425] on span "Next" at bounding box center [415, 427] width 16 height 7
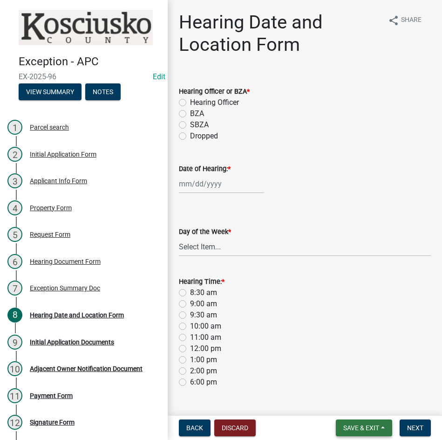
click at [361, 424] on span "Save & Exit" at bounding box center [361, 427] width 36 height 7
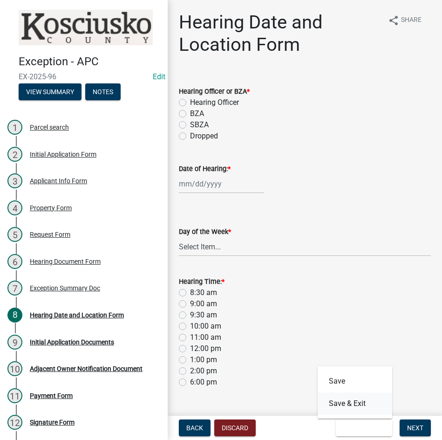
click at [352, 407] on button "Save & Exit" at bounding box center [355, 403] width 75 height 22
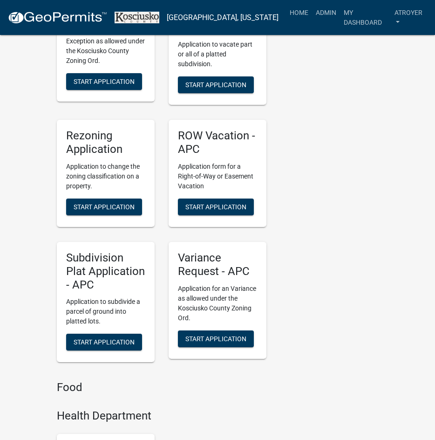
scroll to position [1957, 0]
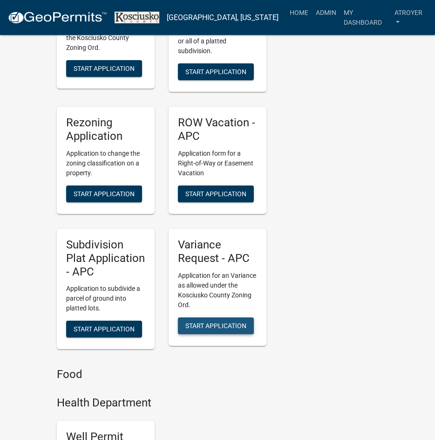
click at [216, 321] on span "Start Application" at bounding box center [215, 324] width 61 height 7
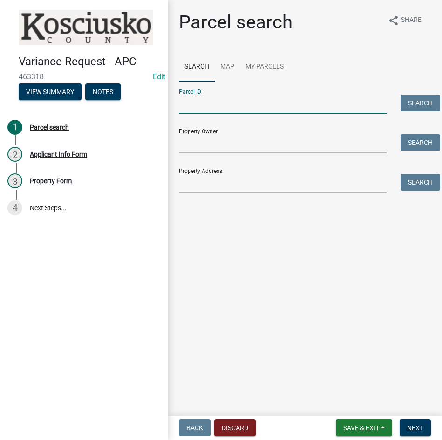
click at [275, 104] on input "Parcel ID:" at bounding box center [283, 104] width 208 height 19
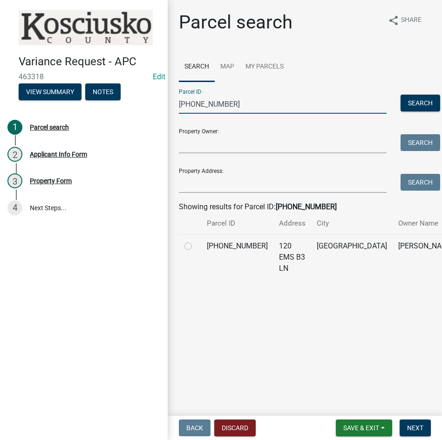
type input "[PHONE_NUMBER]"
click at [196, 240] on label at bounding box center [196, 240] width 0 height 0
click at [196, 246] on input "radio" at bounding box center [199, 243] width 6 height 6
radio input "true"
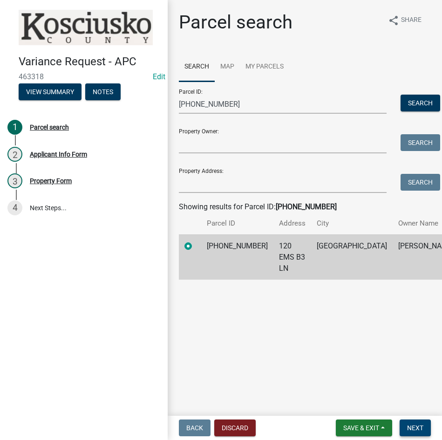
click at [409, 428] on span "Next" at bounding box center [415, 427] width 16 height 7
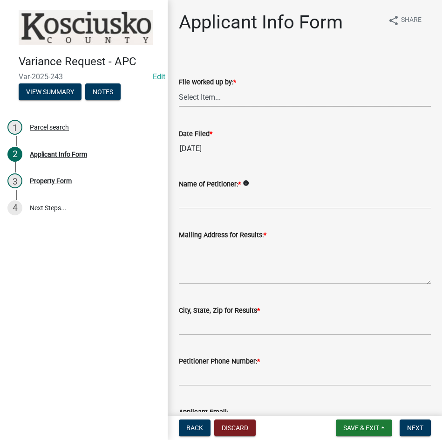
click at [249, 104] on select "Select Item... MMS LT AT CS [PERSON_NAME]" at bounding box center [305, 97] width 252 height 19
click at [179, 88] on select "Select Item... MMS LT AT CS [PERSON_NAME]" at bounding box center [305, 97] width 252 height 19
select select "d95389f4-ab5a-4603-9826-29cf73316391"
click at [256, 200] on input "Name of Petitioner: *" at bounding box center [305, 199] width 252 height 19
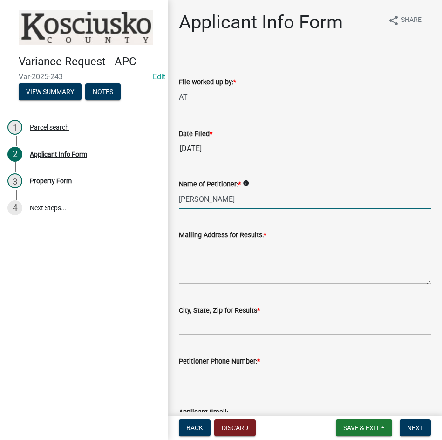
type input "[PERSON_NAME]"
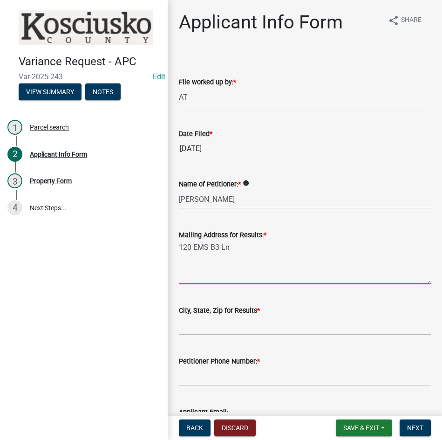
type textarea "120 EMS B3 Ln"
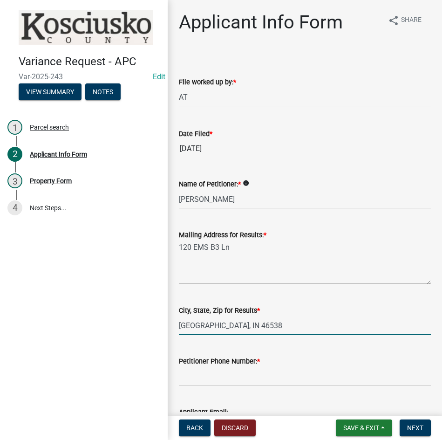
type input "[GEOGRAPHIC_DATA], IN 46538"
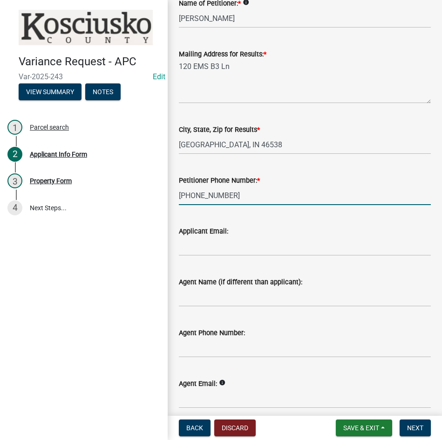
scroll to position [221, 0]
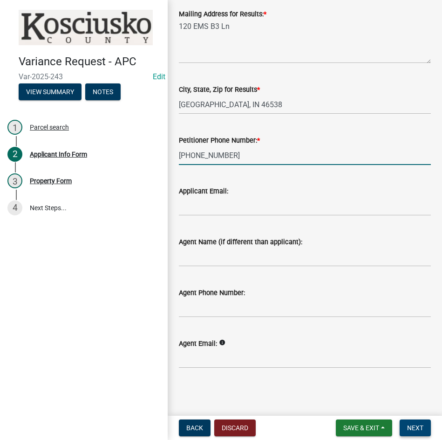
type input "[PHONE_NUMBER]"
click at [416, 424] on span "Next" at bounding box center [415, 427] width 16 height 7
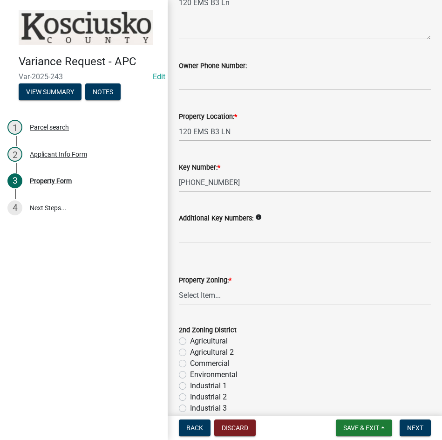
scroll to position [140, 0]
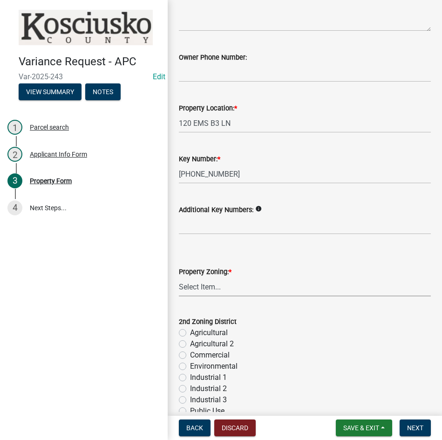
click at [242, 288] on select "Select Item... Agricultural Agricultural 2 Commercial Environmental Industrial …" at bounding box center [305, 286] width 252 height 19
click at [179, 277] on select "Select Item... Agricultural Agricultural 2 Commercial Environmental Industrial …" at bounding box center [305, 286] width 252 height 19
select select "1146270b-2111-4e23-bf7f-74ce85cf7041"
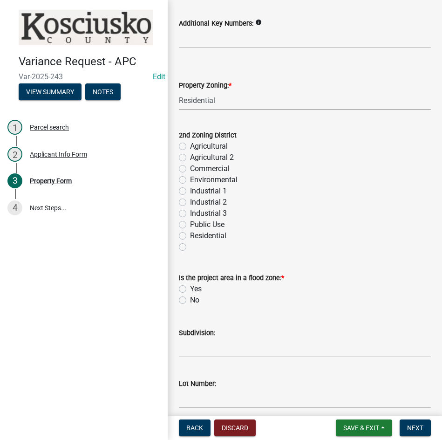
scroll to position [373, 0]
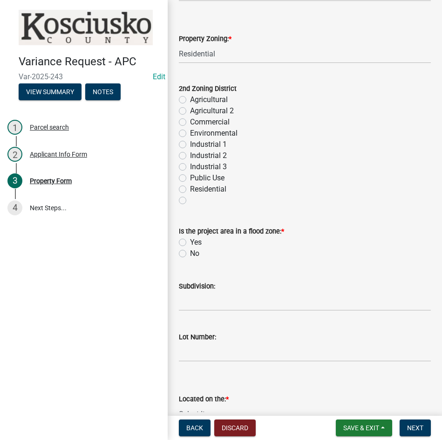
click at [190, 252] on label "No" at bounding box center [194, 253] width 9 height 11
click at [190, 252] on input "No" at bounding box center [193, 251] width 6 height 6
radio input "true"
click at [218, 301] on input "Subdivision:" at bounding box center [305, 301] width 252 height 19
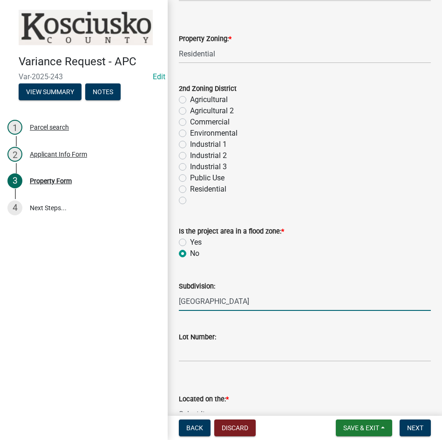
type input "[GEOGRAPHIC_DATA]"
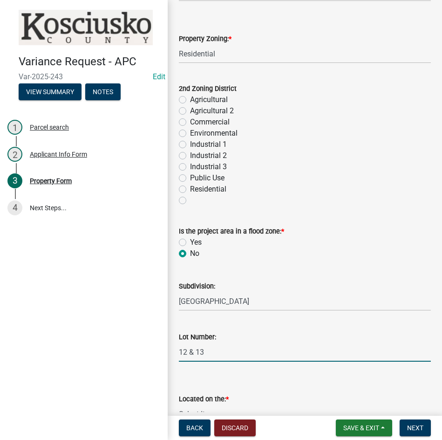
type input "12 & 13"
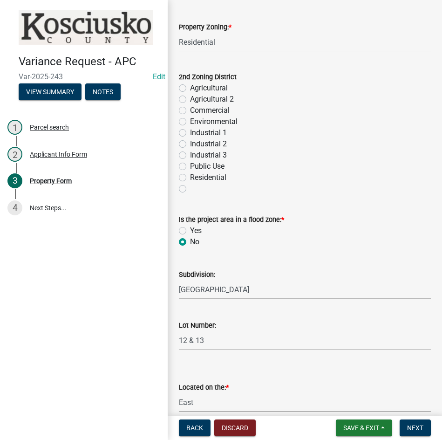
select select "659087aa-417e-424e-9111-bed556ed72cb"
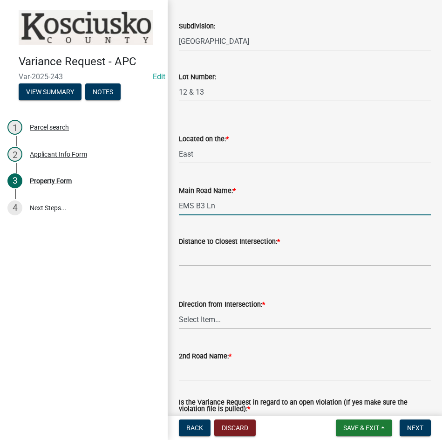
type input "EMS B3 Ln"
type input "0"
select select "8c3b6099-7925-4df4-a459-01e50184b84c"
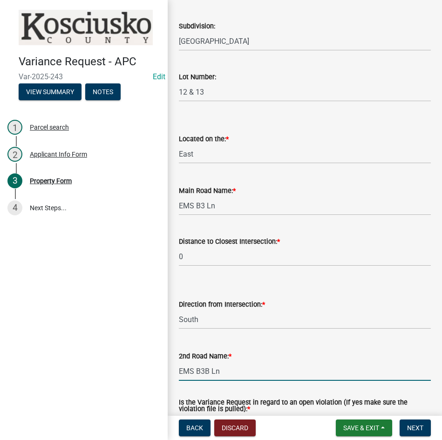
type input "EMS B3B Ln"
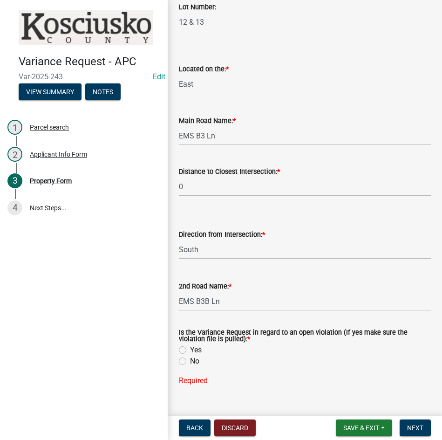
click at [190, 362] on label "No" at bounding box center [194, 360] width 9 height 11
click at [190, 362] on input "No" at bounding box center [193, 358] width 6 height 6
radio input "true"
click at [411, 427] on span "Next" at bounding box center [415, 427] width 16 height 7
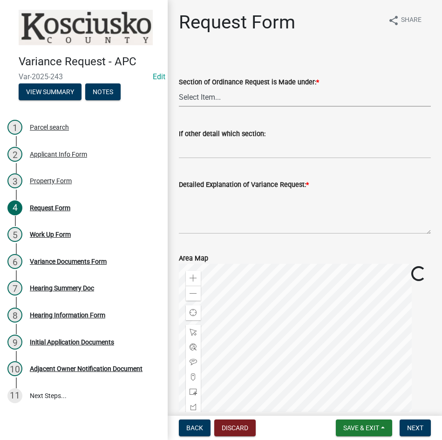
click at [235, 96] on select "Select Item... 2.10 I1 Criteria 2.11 I2 Criteria I3 Criteria 2.15 Lot and Yard …" at bounding box center [305, 97] width 252 height 19
click at [179, 88] on select "Select Item... 2.10 I1 Criteria 2.11 I2 Criteria I3 Criteria 2.15 Lot and Yard …" at bounding box center [305, 97] width 252 height 19
select select "77eb12f8-2a64-4a31-bfec-9b00716b2165"
click at [301, 220] on textarea "Detailed Explanation of Variance Request: *" at bounding box center [305, 212] width 252 height 44
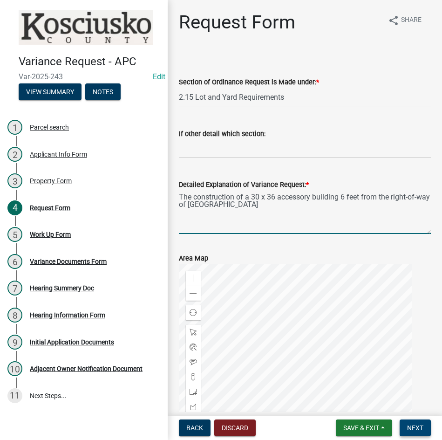
type textarea "The construction of a 30 x 36 accessory building 6 feet from the right-of-way o…"
click at [413, 424] on span "Next" at bounding box center [415, 427] width 16 height 7
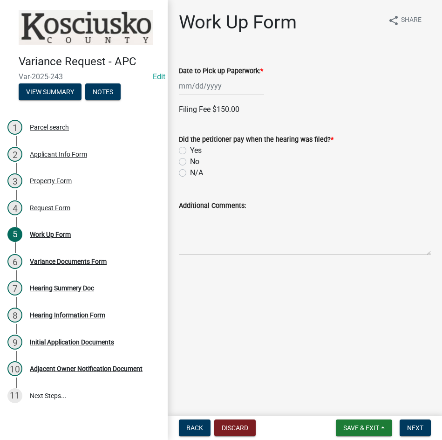
click at [239, 91] on div at bounding box center [221, 85] width 85 height 19
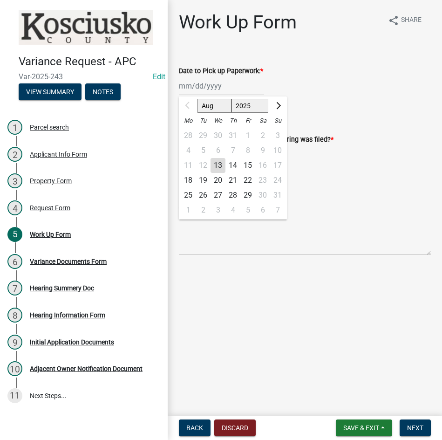
click at [190, 179] on div "18" at bounding box center [188, 180] width 15 height 15
type input "[DATE]"
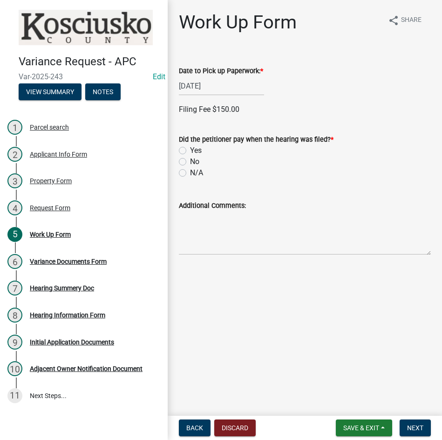
click at [190, 150] on label "Yes" at bounding box center [196, 150] width 12 height 11
click at [190, 150] on input "Yes" at bounding box center [193, 148] width 6 height 6
radio input "true"
click at [190, 212] on label "Credit" at bounding box center [199, 214] width 19 height 11
click at [190, 212] on input "Credit" at bounding box center [193, 212] width 6 height 6
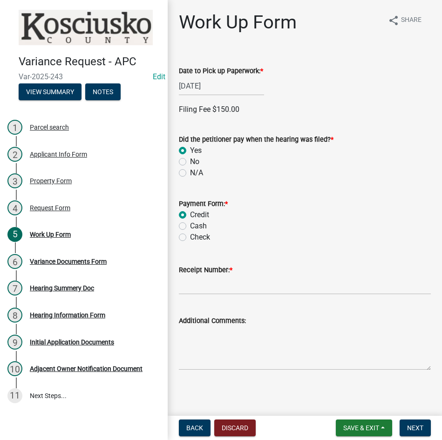
radio input "true"
click at [251, 286] on input "Receipt Number: *" at bounding box center [305, 284] width 252 height 19
type input "14798445"
click at [416, 428] on span "Next" at bounding box center [415, 427] width 16 height 7
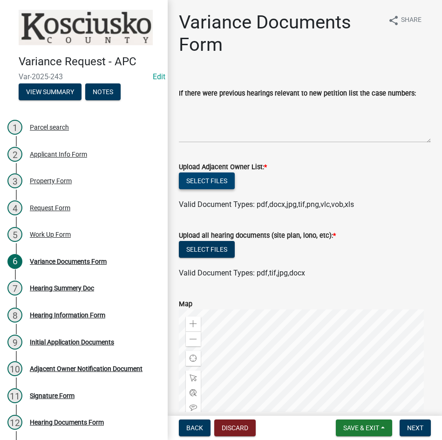
click at [209, 177] on button "Select files" at bounding box center [207, 180] width 56 height 17
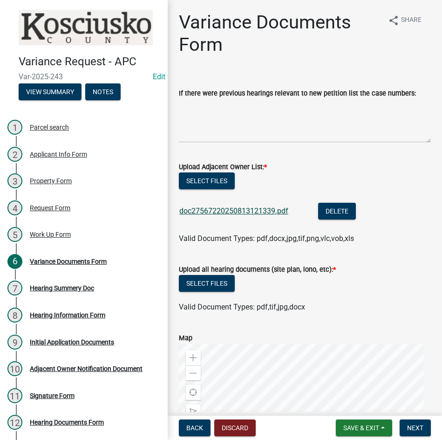
click at [243, 211] on link "doc27567220250813121339.pdf" at bounding box center [233, 210] width 109 height 9
click at [202, 280] on button "Select files" at bounding box center [207, 283] width 56 height 17
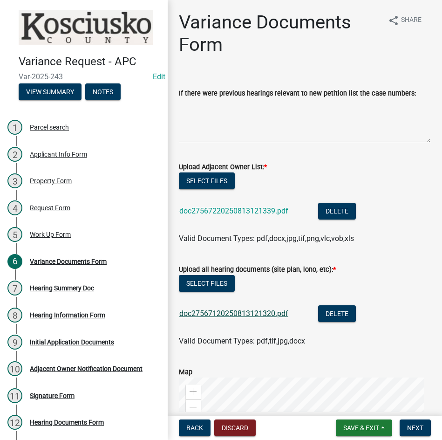
click at [243, 313] on link "doc27567120250813121320.pdf" at bounding box center [233, 313] width 109 height 9
click at [223, 179] on button "Select files" at bounding box center [207, 180] width 56 height 17
click at [410, 427] on span "Next" at bounding box center [415, 427] width 16 height 7
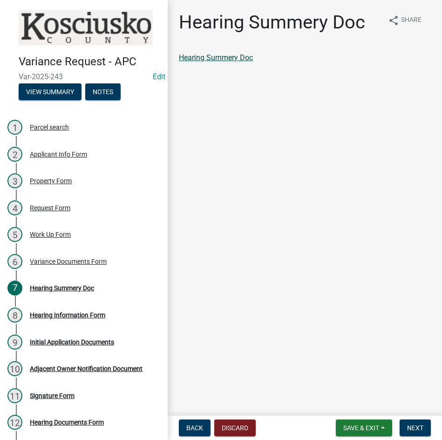
click at [217, 54] on link "Hearing Summery Doc" at bounding box center [216, 57] width 74 height 9
click at [416, 428] on span "Next" at bounding box center [415, 427] width 16 height 7
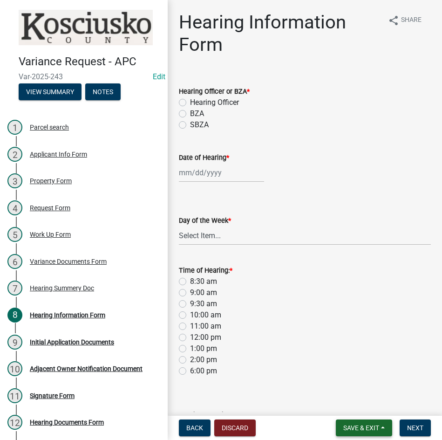
click at [359, 428] on span "Save & Exit" at bounding box center [361, 427] width 36 height 7
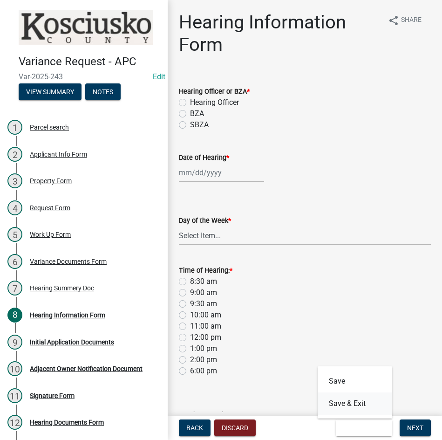
click at [341, 404] on button "Save & Exit" at bounding box center [355, 403] width 75 height 22
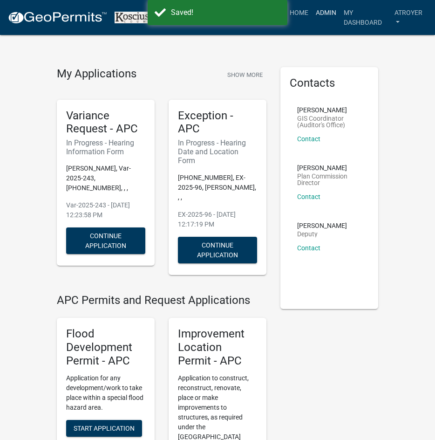
click at [314, 13] on link "Admin" at bounding box center [326, 13] width 28 height 18
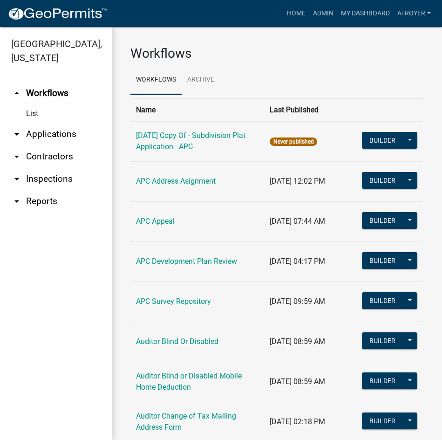
click at [57, 134] on link "arrow_drop_down Applications" at bounding box center [56, 134] width 112 height 22
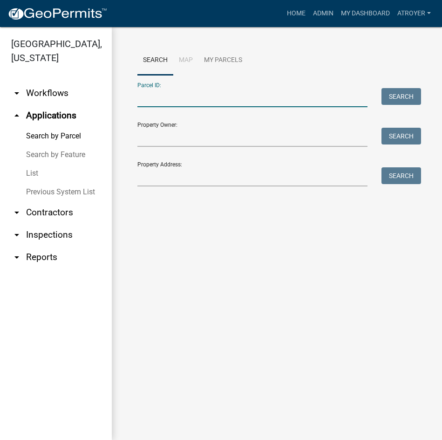
click at [184, 99] on input "Parcel ID:" at bounding box center [252, 97] width 230 height 19
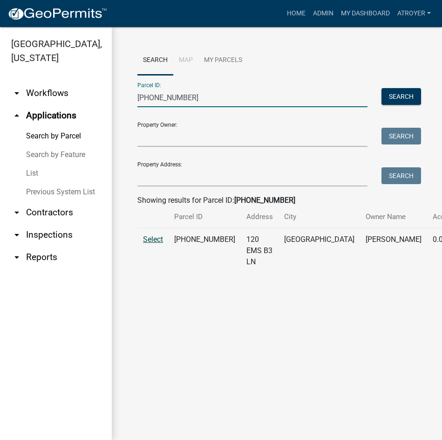
type input "[PHONE_NUMBER]"
click at [158, 244] on span "Select" at bounding box center [153, 239] width 20 height 9
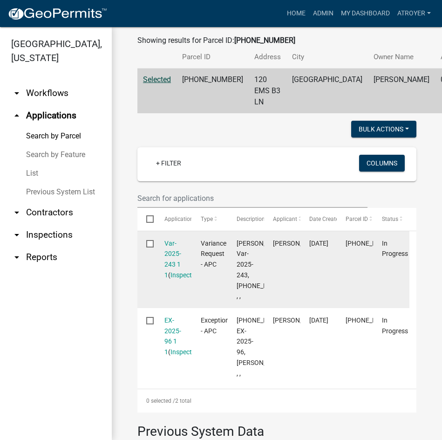
scroll to position [186, 0]
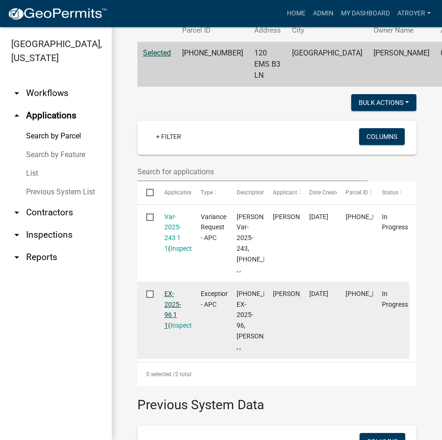
click at [165, 327] on link "EX-2025-96 1 1" at bounding box center [172, 309] width 17 height 39
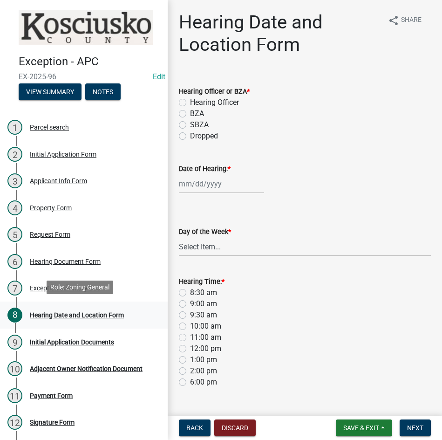
click at [58, 312] on div "Hearing Date and Location Form" at bounding box center [77, 315] width 94 height 7
drag, startPoint x: 51, startPoint y: 285, endPoint x: 61, endPoint y: 286, distance: 9.3
click at [52, 285] on div "Exception Summary Doc" at bounding box center [65, 288] width 70 height 7
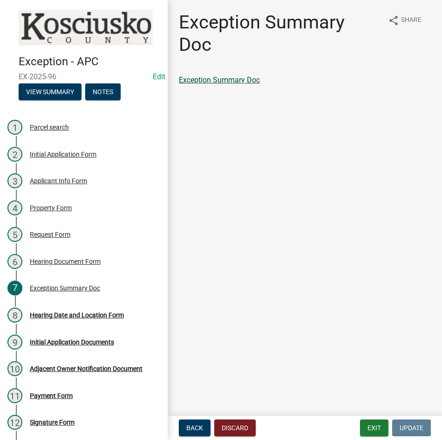
click at [214, 79] on link "Exception Summary Doc" at bounding box center [219, 79] width 81 height 9
click at [74, 314] on div "Hearing Date and Location Form" at bounding box center [77, 315] width 94 height 7
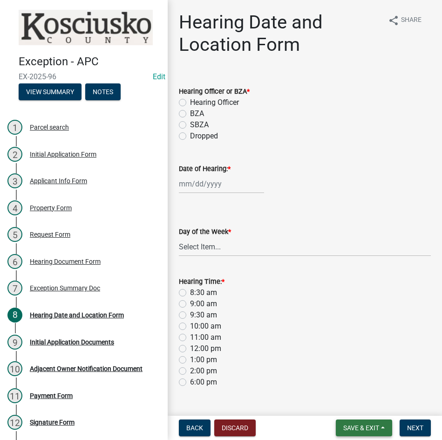
click at [355, 431] on span "Save & Exit" at bounding box center [361, 427] width 36 height 7
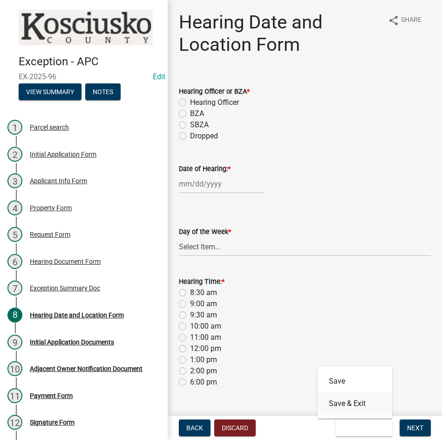
click at [346, 408] on button "Save & Exit" at bounding box center [355, 403] width 75 height 22
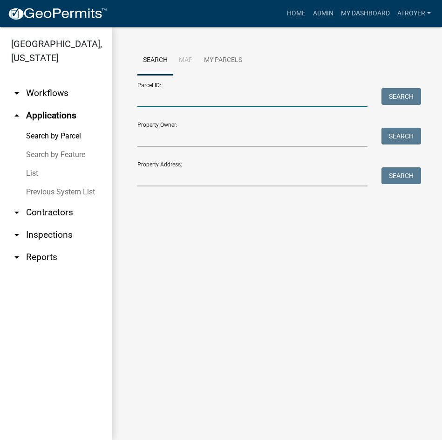
drag, startPoint x: 230, startPoint y: 95, endPoint x: 253, endPoint y: 89, distance: 23.4
click at [230, 95] on input "Parcel ID:" at bounding box center [252, 97] width 230 height 19
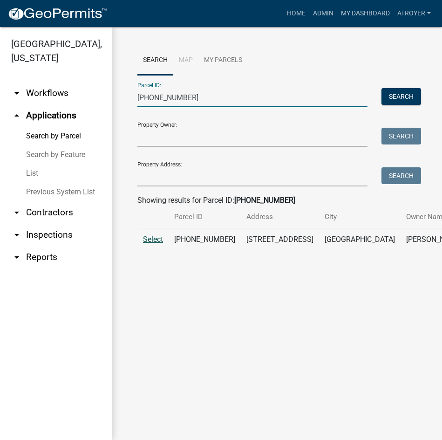
type input "[PHONE_NUMBER]"
click at [156, 244] on span "Select" at bounding box center [153, 239] width 20 height 9
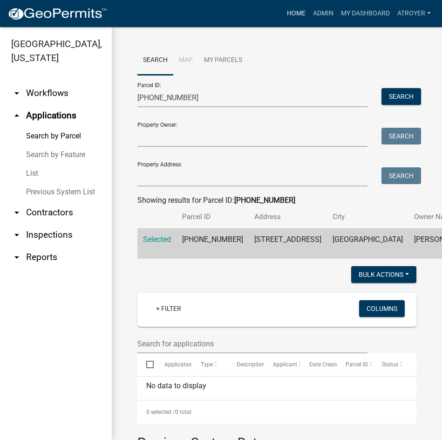
click at [290, 13] on link "Home" at bounding box center [296, 14] width 26 height 18
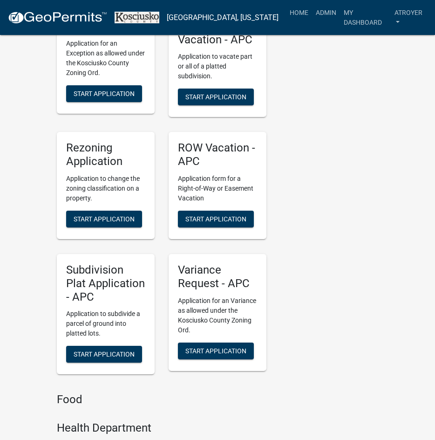
scroll to position [2050, 0]
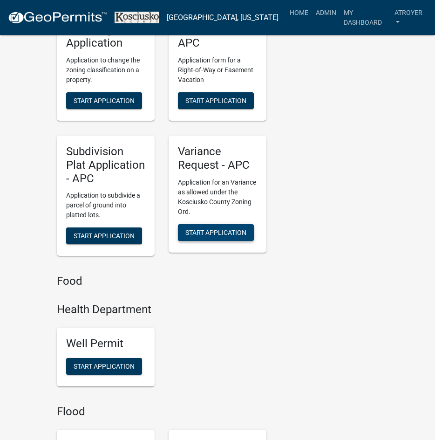
click at [213, 228] on span "Start Application" at bounding box center [215, 231] width 61 height 7
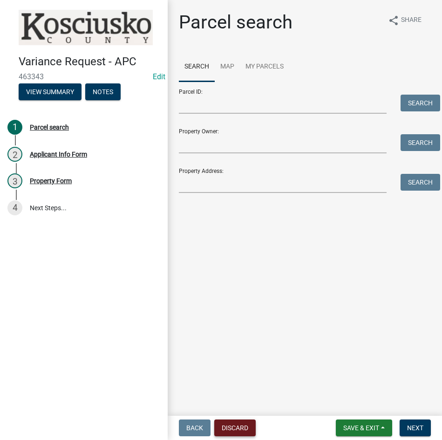
click at [226, 428] on button "Discard" at bounding box center [234, 427] width 41 height 17
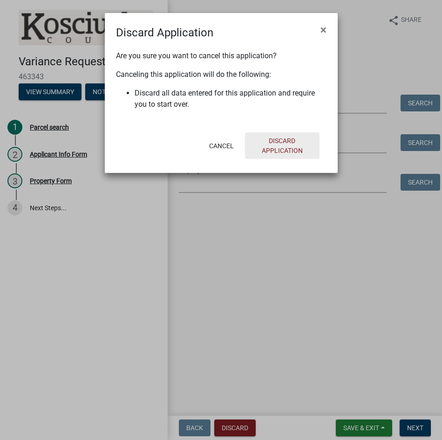
click at [285, 149] on button "Discard Application" at bounding box center [282, 145] width 75 height 27
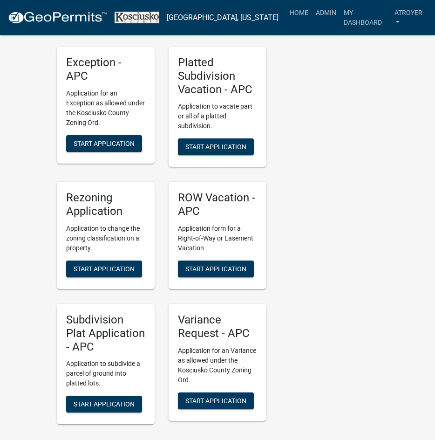
scroll to position [1910, 0]
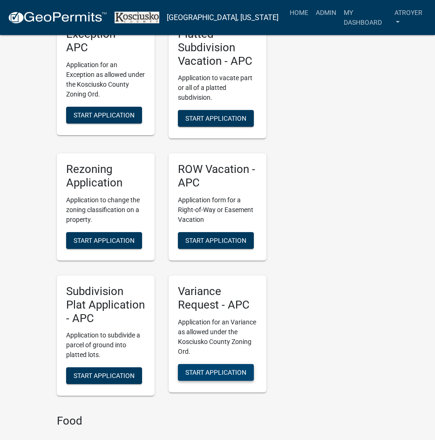
click at [220, 368] on span "Start Application" at bounding box center [215, 371] width 61 height 7
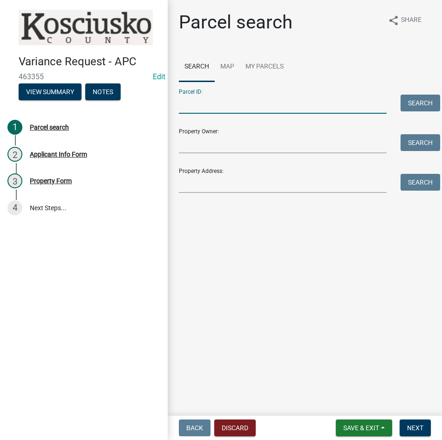
click at [221, 101] on input "Parcel ID:" at bounding box center [283, 104] width 208 height 19
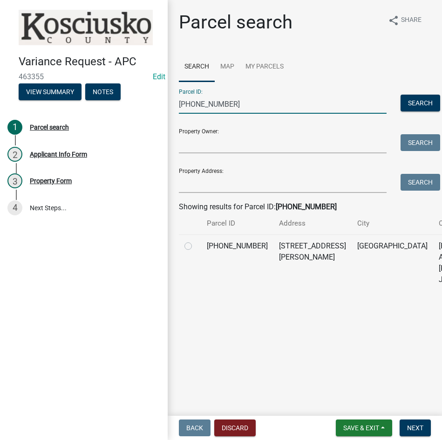
type input "[PHONE_NUMBER]"
click at [196, 240] on label at bounding box center [196, 240] width 0 height 0
click at [196, 246] on input "radio" at bounding box center [199, 243] width 6 height 6
radio input "true"
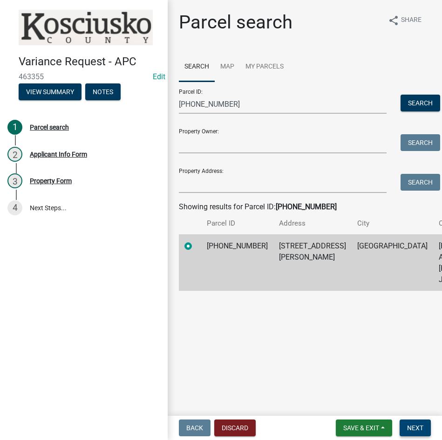
click at [414, 427] on span "Next" at bounding box center [415, 427] width 16 height 7
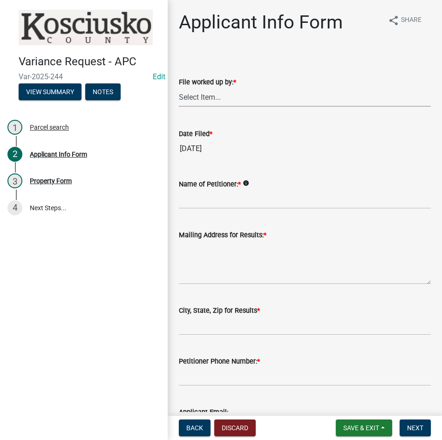
click at [253, 94] on select "Select Item... MMS LT AT CS [PERSON_NAME]" at bounding box center [305, 97] width 252 height 19
click at [179, 88] on select "Select Item... MMS LT AT CS [PERSON_NAME]" at bounding box center [305, 97] width 252 height 19
select select "d95389f4-ab5a-4603-9826-29cf73316391"
drag, startPoint x: 248, startPoint y: 201, endPoint x: 250, endPoint y: 188, distance: 13.6
click at [248, 201] on input "Name of Petitioner: *" at bounding box center [305, 199] width 252 height 19
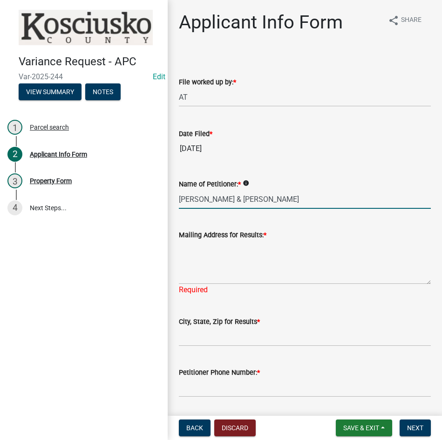
click at [235, 200] on input "[PERSON_NAME] & [PERSON_NAME]" at bounding box center [305, 199] width 252 height 19
type input "[PERSON_NAME]"
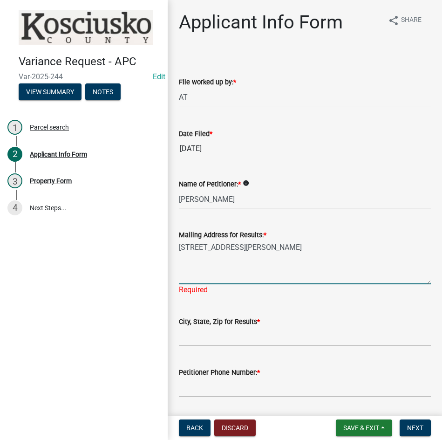
type textarea "[STREET_ADDRESS][PERSON_NAME]"
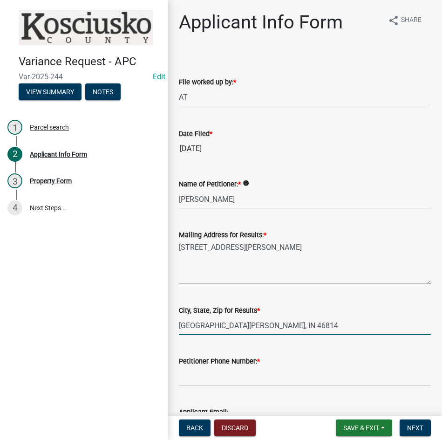
type input "[GEOGRAPHIC_DATA][PERSON_NAME], IN 46814"
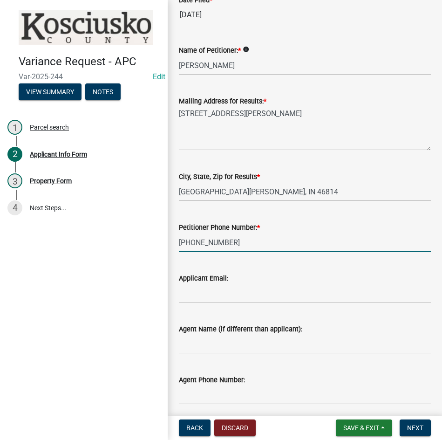
scroll to position [140, 0]
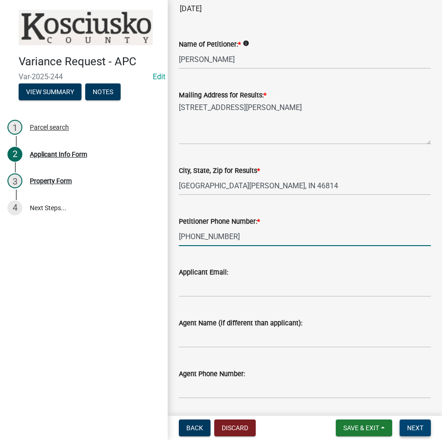
type input "[PHONE_NUMBER]"
click at [416, 428] on span "Next" at bounding box center [415, 427] width 16 height 7
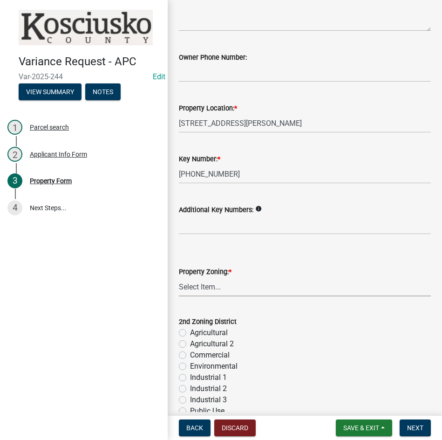
click at [210, 289] on select "Select Item... Agricultural Agricultural 2 Commercial Environmental Industrial …" at bounding box center [305, 286] width 252 height 19
click at [179, 277] on select "Select Item... Agricultural Agricultural 2 Commercial Environmental Industrial …" at bounding box center [305, 286] width 252 height 19
select select "1146270b-2111-4e23-bf7f-74ce85cf7041"
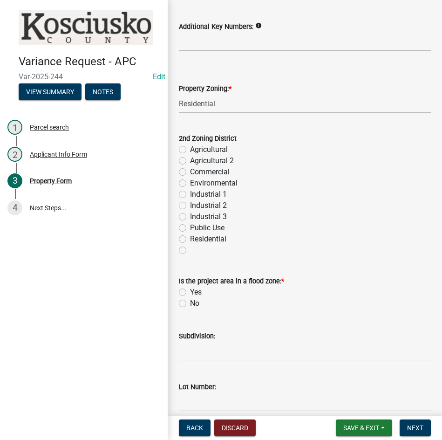
scroll to position [373, 0]
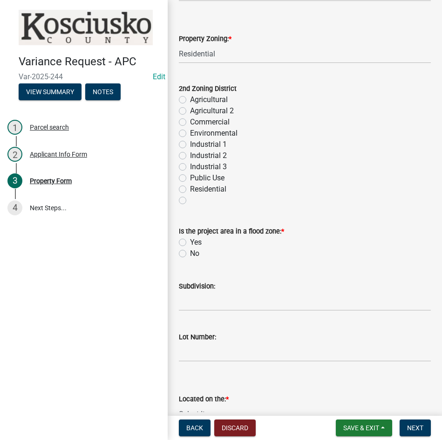
click at [190, 254] on label "No" at bounding box center [194, 253] width 9 height 11
click at [190, 254] on input "No" at bounding box center [193, 251] width 6 height 6
radio input "true"
click at [221, 300] on input "Subdivision:" at bounding box center [305, 301] width 252 height 19
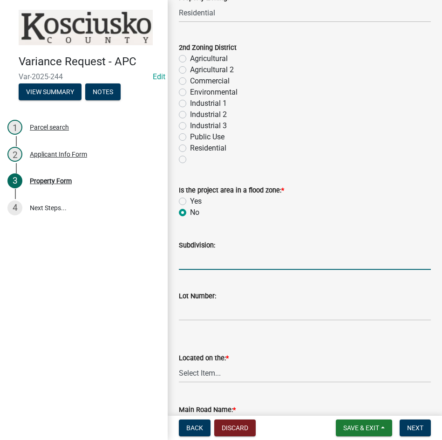
scroll to position [466, 0]
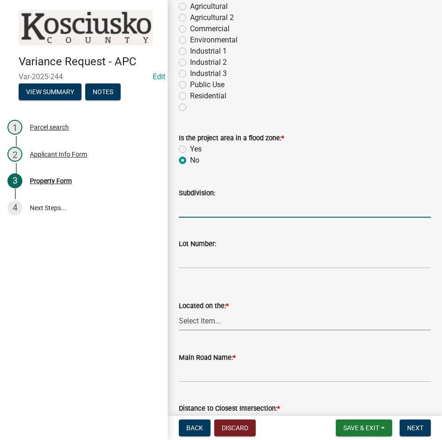
click at [198, 325] on select "Select Item... North Northeast Northwest South Southeast Southwest [GEOGRAPHIC_…" at bounding box center [305, 320] width 252 height 19
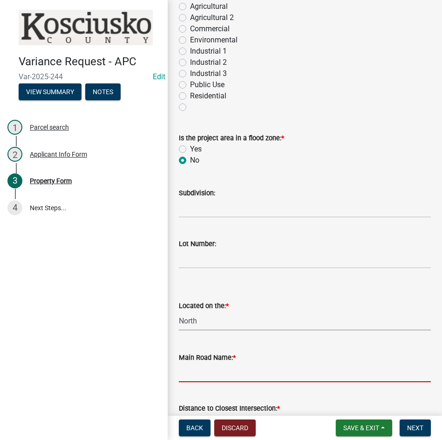
select select "a970d481-4b24-4397-adea-9fa616519827"
click at [239, 373] on input "Main Road Name: *" at bounding box center [305, 372] width 252 height 19
type input "Natti [PERSON_NAME]"
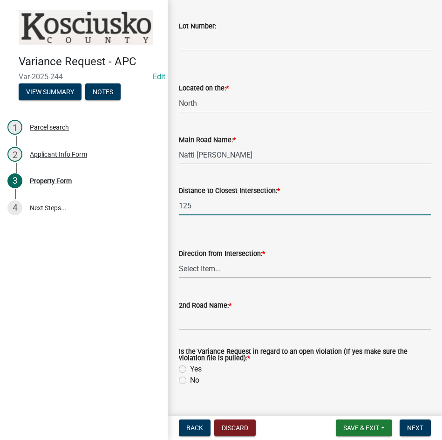
type input "125"
select select "cfa04aa3-54af-4fa3-ad31-ac65a78d0644"
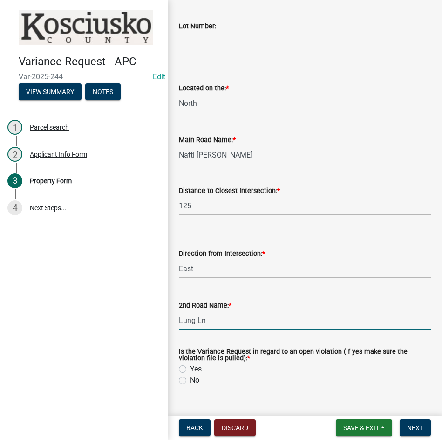
type input "Lung Ln"
click at [190, 380] on label "No" at bounding box center [194, 380] width 9 height 11
click at [190, 380] on input "No" at bounding box center [193, 378] width 6 height 6
radio input "true"
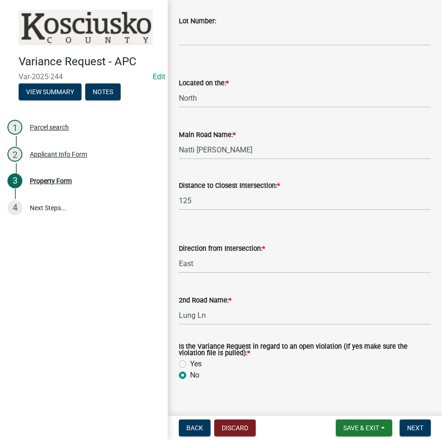
scroll to position [703, 0]
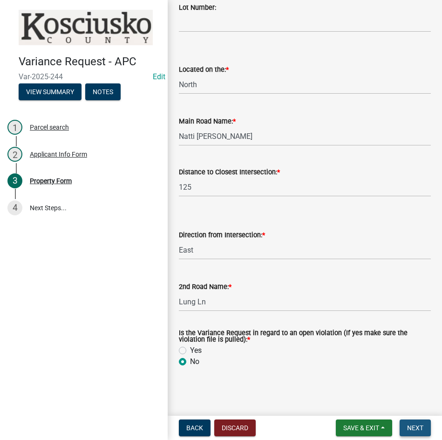
click at [413, 425] on span "Next" at bounding box center [415, 427] width 16 height 7
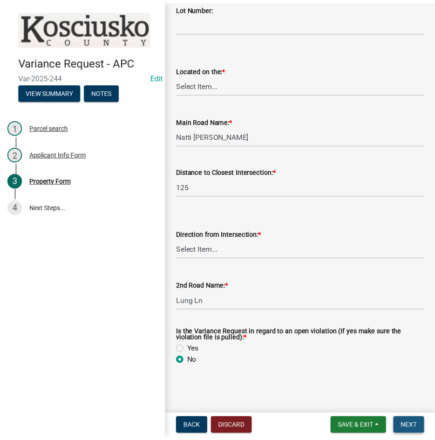
scroll to position [0, 0]
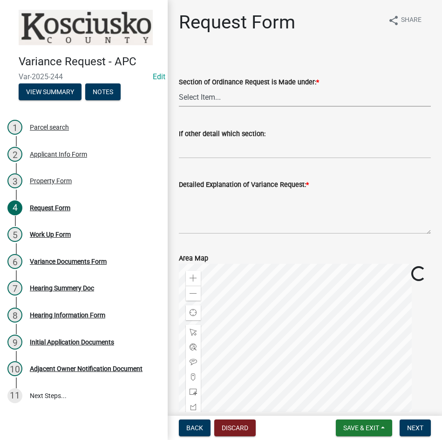
click at [272, 99] on select "Select Item... 2.10 I1 Criteria 2.11 I2 Criteria I3 Criteria 2.15 Lot and Yard …" at bounding box center [305, 97] width 252 height 19
click at [179, 88] on select "Select Item... 2.10 I1 Criteria 2.11 I2 Criteria I3 Criteria 2.15 Lot and Yard …" at bounding box center [305, 97] width 252 height 19
select select "77eb12f8-2a64-4a31-bfec-9b00716b2165"
click at [262, 209] on textarea "Detailed Explanation of Variance Request: *" at bounding box center [305, 212] width 252 height 44
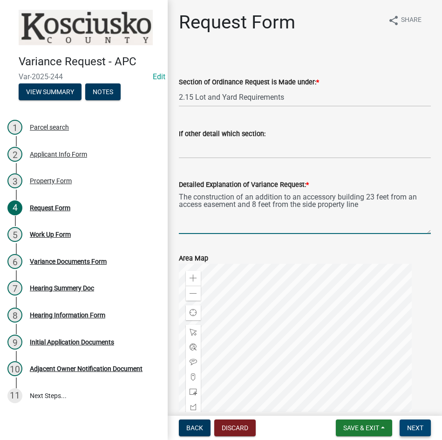
type textarea "The construction of an addition to an accessory building 23 feet from an access…"
click at [408, 429] on span "Next" at bounding box center [415, 427] width 16 height 7
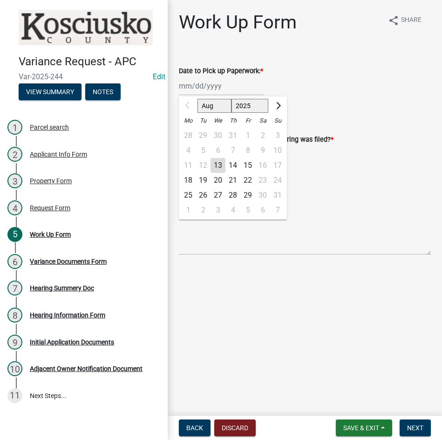
click at [217, 93] on div "Aug Sep Oct Nov [DATE] 2026 2027 2028 2029 2030 2031 2032 2033 2034 2035 2036 2…" at bounding box center [221, 85] width 85 height 19
click at [191, 179] on div "18" at bounding box center [188, 180] width 15 height 15
type input "[DATE]"
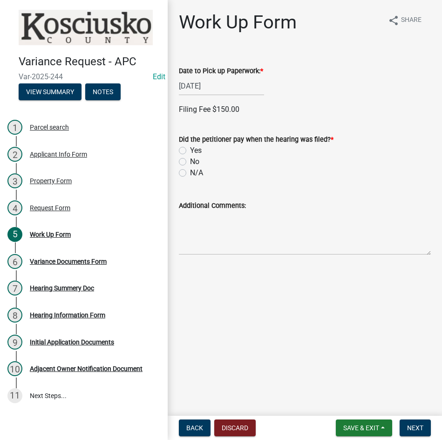
click at [190, 151] on label "Yes" at bounding box center [196, 150] width 12 height 11
click at [190, 151] on input "Yes" at bounding box center [193, 148] width 6 height 6
radio input "true"
click at [190, 238] on label "Check" at bounding box center [200, 237] width 20 height 11
click at [190, 238] on input "Check" at bounding box center [193, 235] width 6 height 6
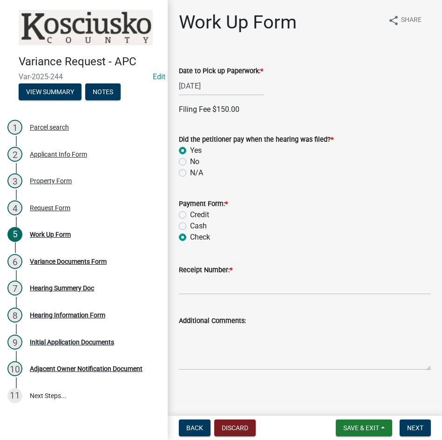
radio input "true"
click at [247, 287] on input "Receipt Number: *" at bounding box center [305, 284] width 252 height 19
type input "023452"
click at [415, 430] on span "Next" at bounding box center [415, 427] width 16 height 7
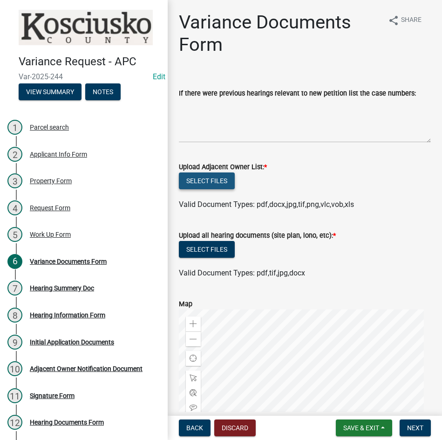
click at [198, 177] on button "Select files" at bounding box center [207, 180] width 56 height 17
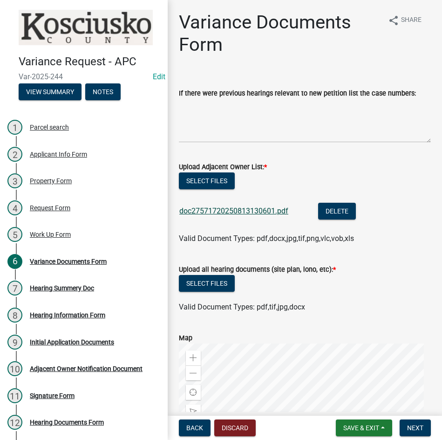
click at [235, 209] on link "doc27571720250813130601.pdf" at bounding box center [233, 210] width 109 height 9
click at [209, 285] on button "Select files" at bounding box center [207, 283] width 56 height 17
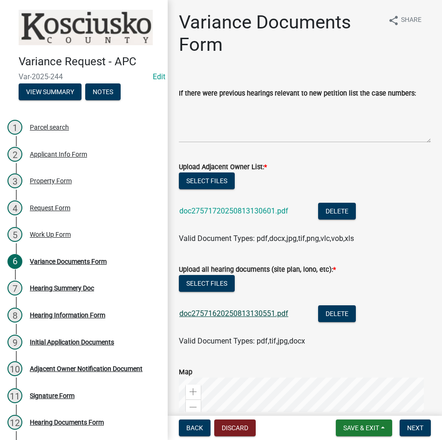
click at [241, 314] on link "doc27571620250813130551.pdf" at bounding box center [233, 313] width 109 height 9
click at [208, 179] on button "Select files" at bounding box center [207, 180] width 56 height 17
click at [421, 426] on span "Next" at bounding box center [415, 427] width 16 height 7
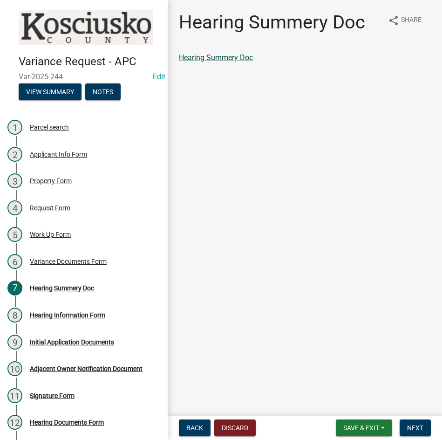
click at [219, 57] on link "Hearing Summery Doc" at bounding box center [216, 57] width 74 height 9
click at [412, 428] on span "Next" at bounding box center [415, 427] width 16 height 7
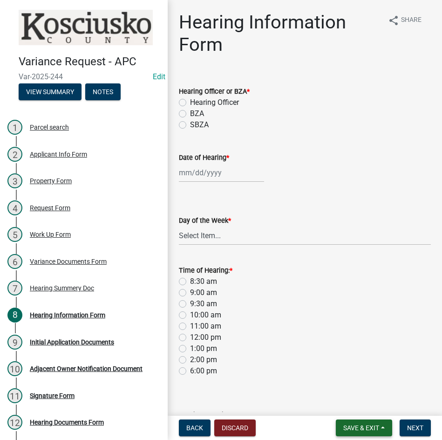
click at [359, 425] on span "Save & Exit" at bounding box center [361, 427] width 36 height 7
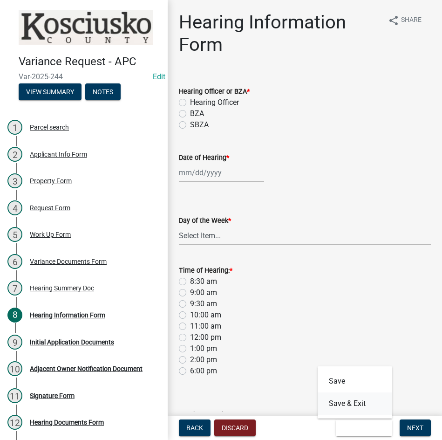
click at [346, 403] on button "Save & Exit" at bounding box center [355, 403] width 75 height 22
